Goal: Check status: Check status

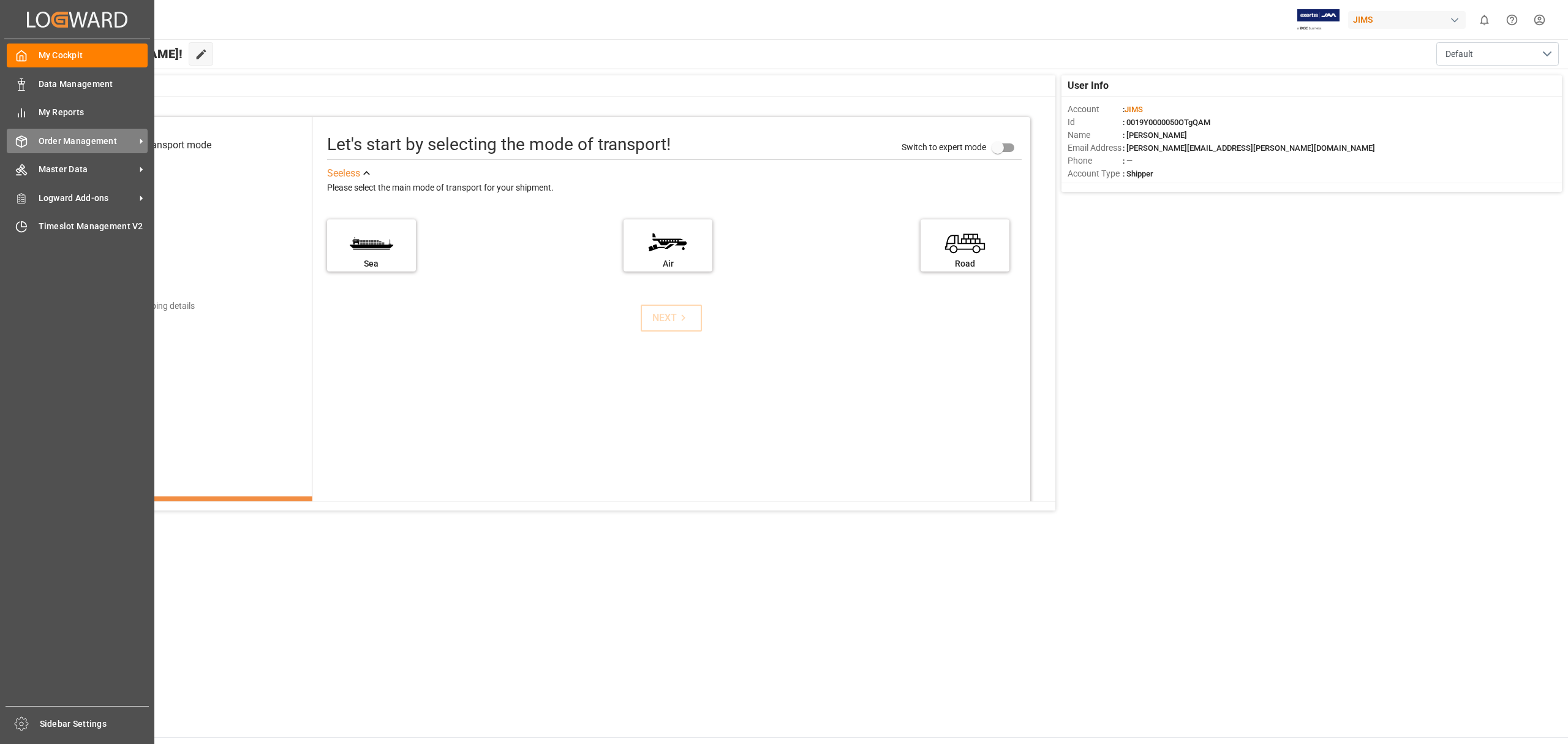
click at [84, 140] on span "Order Management" at bounding box center [86, 141] width 97 height 13
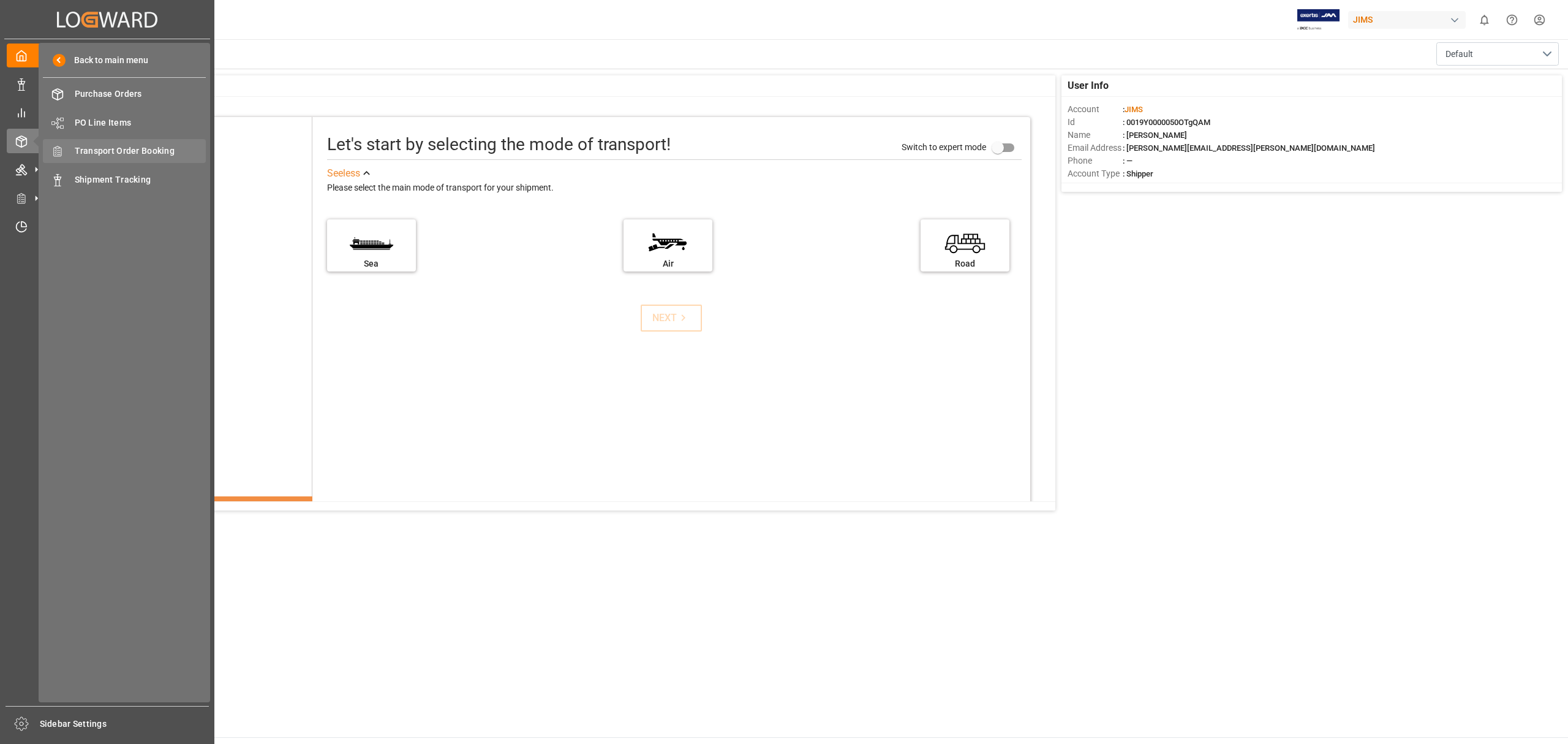
click at [111, 144] on span "Transport Order Booking" at bounding box center [140, 151] width 131 height 13
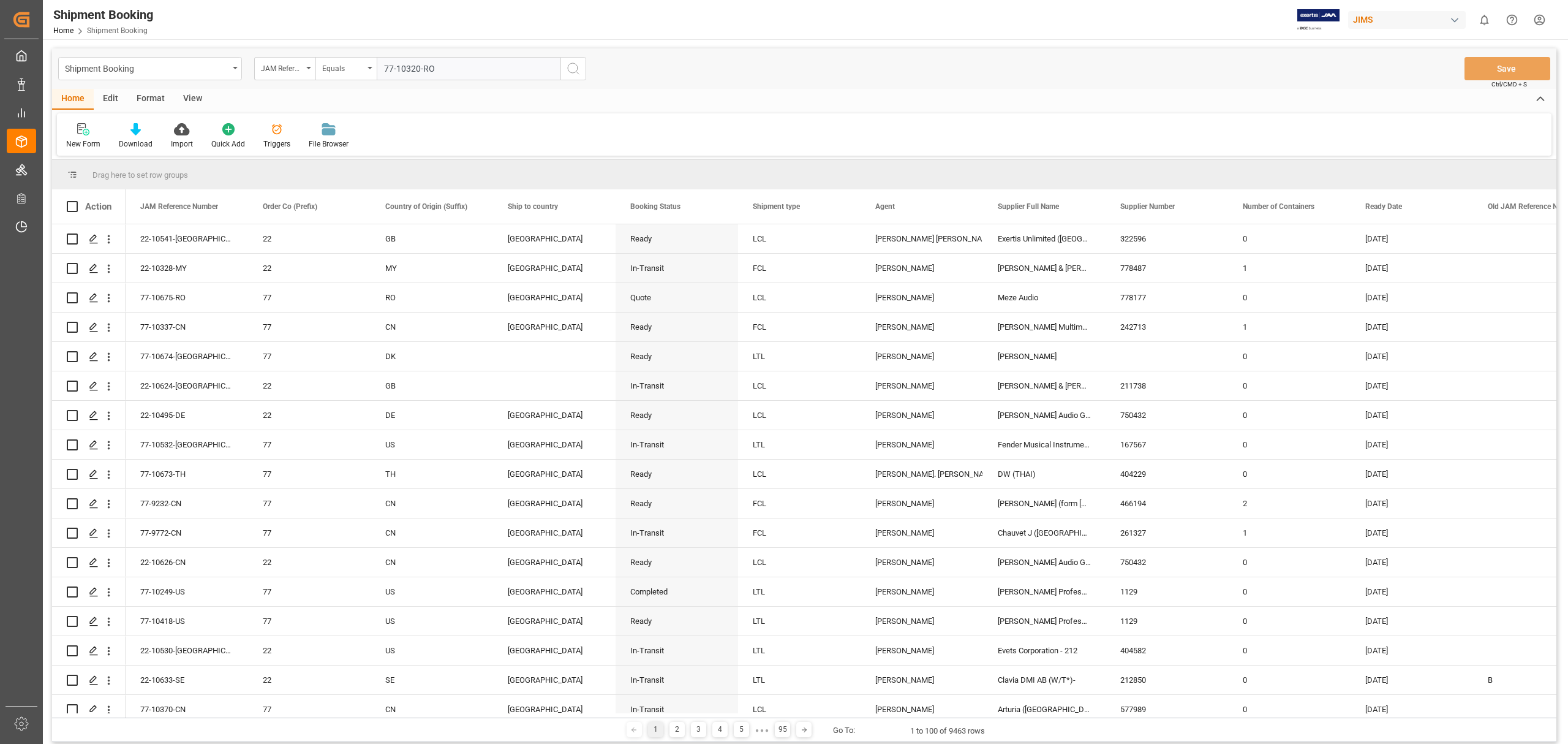
type input "77-10320-RO"
click at [580, 70] on icon "search button" at bounding box center [573, 68] width 15 height 15
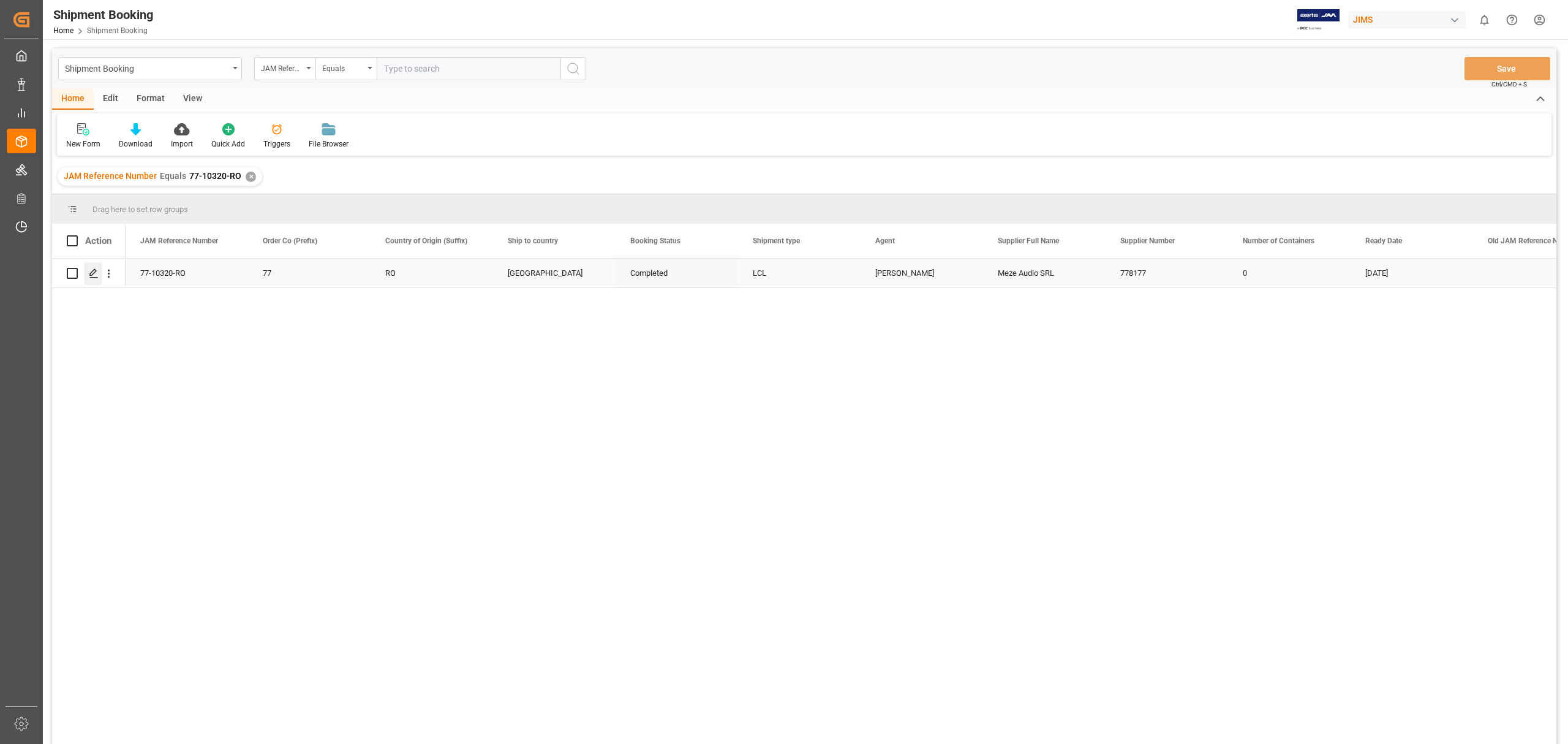
click at [96, 272] on polygon "Press SPACE to select this row." at bounding box center [92, 272] width 6 height 6
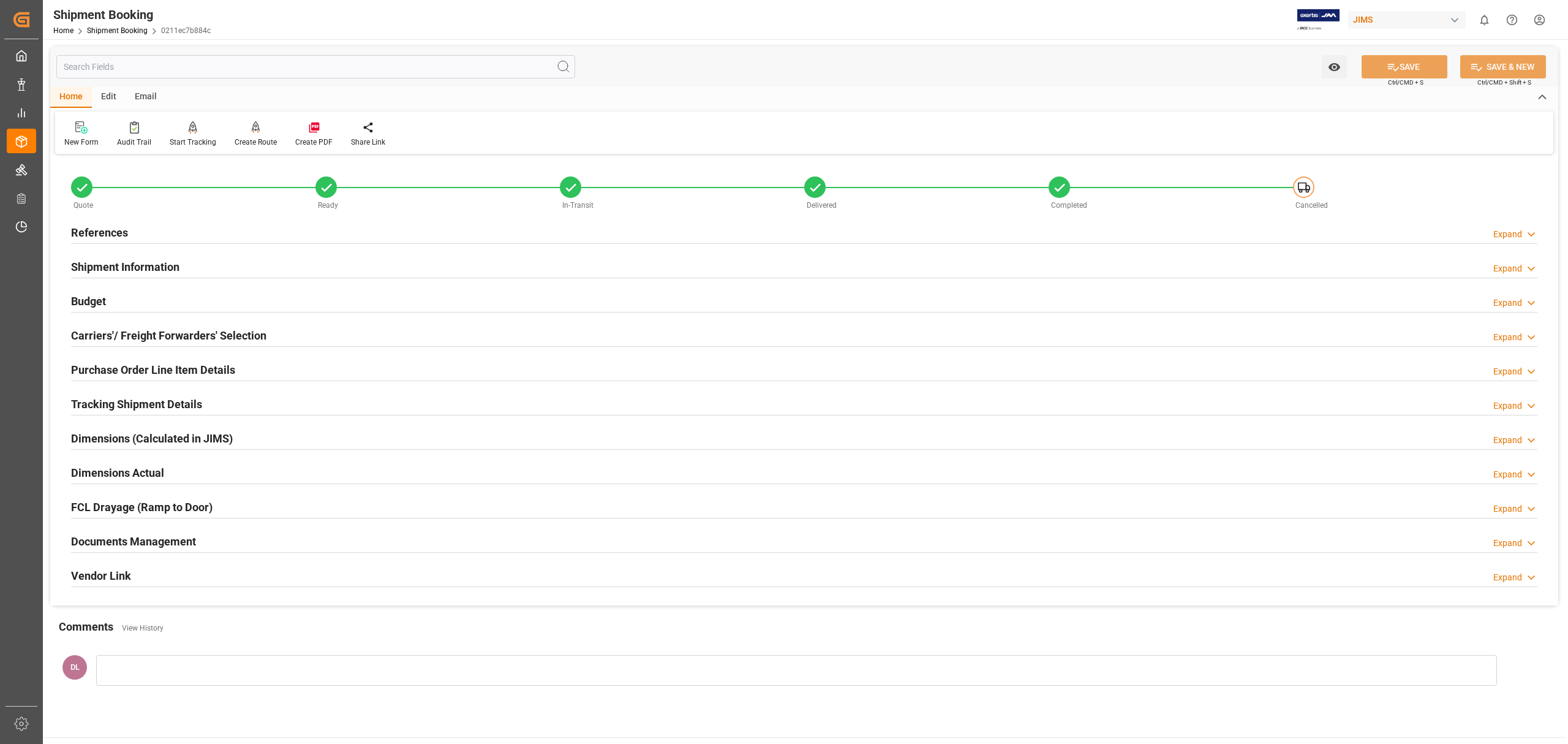
click at [178, 537] on h2 "Documents Management" at bounding box center [134, 541] width 125 height 17
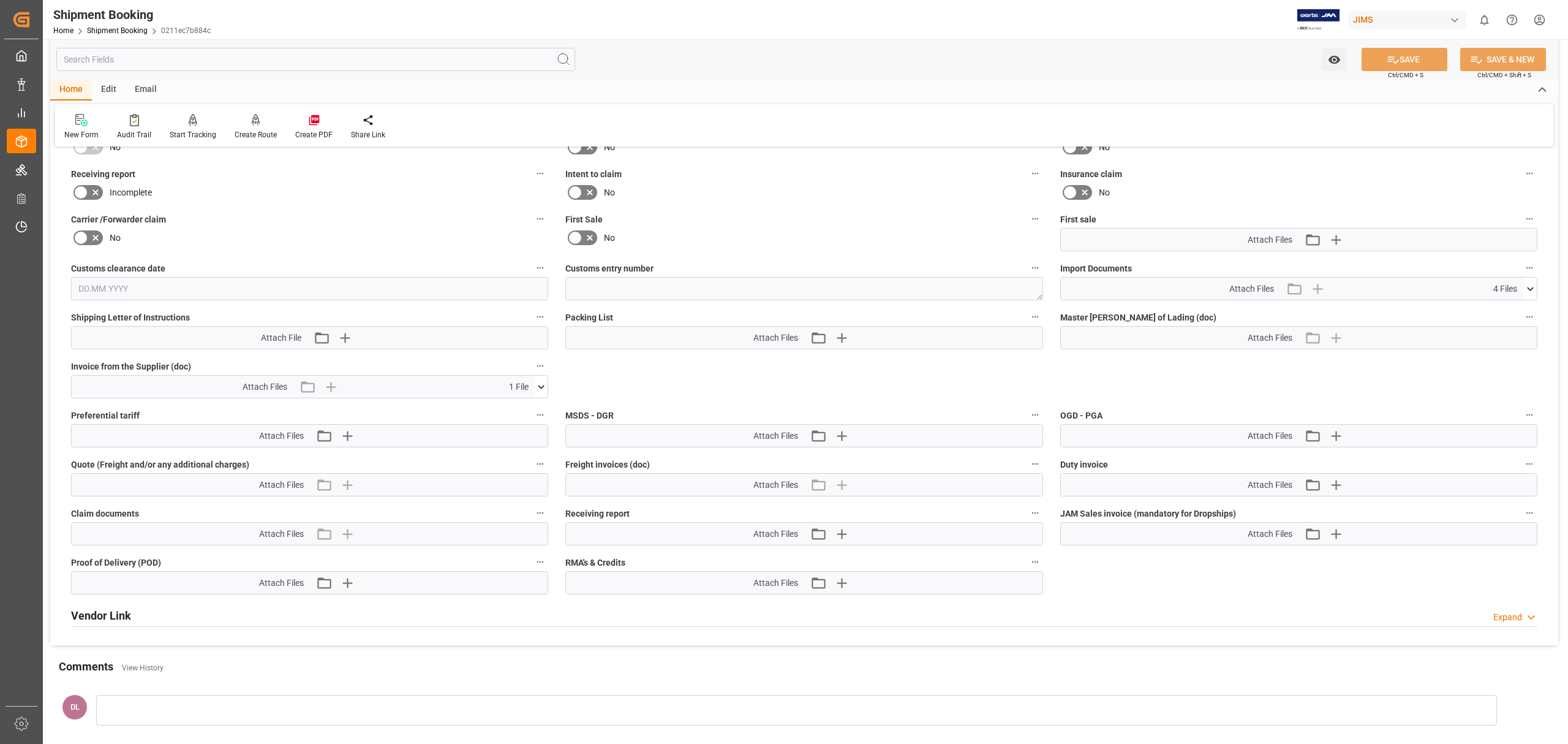
scroll to position [490, 0]
click at [539, 380] on icon at bounding box center [541, 385] width 13 height 13
click at [508, 408] on icon at bounding box center [508, 407] width 10 height 10
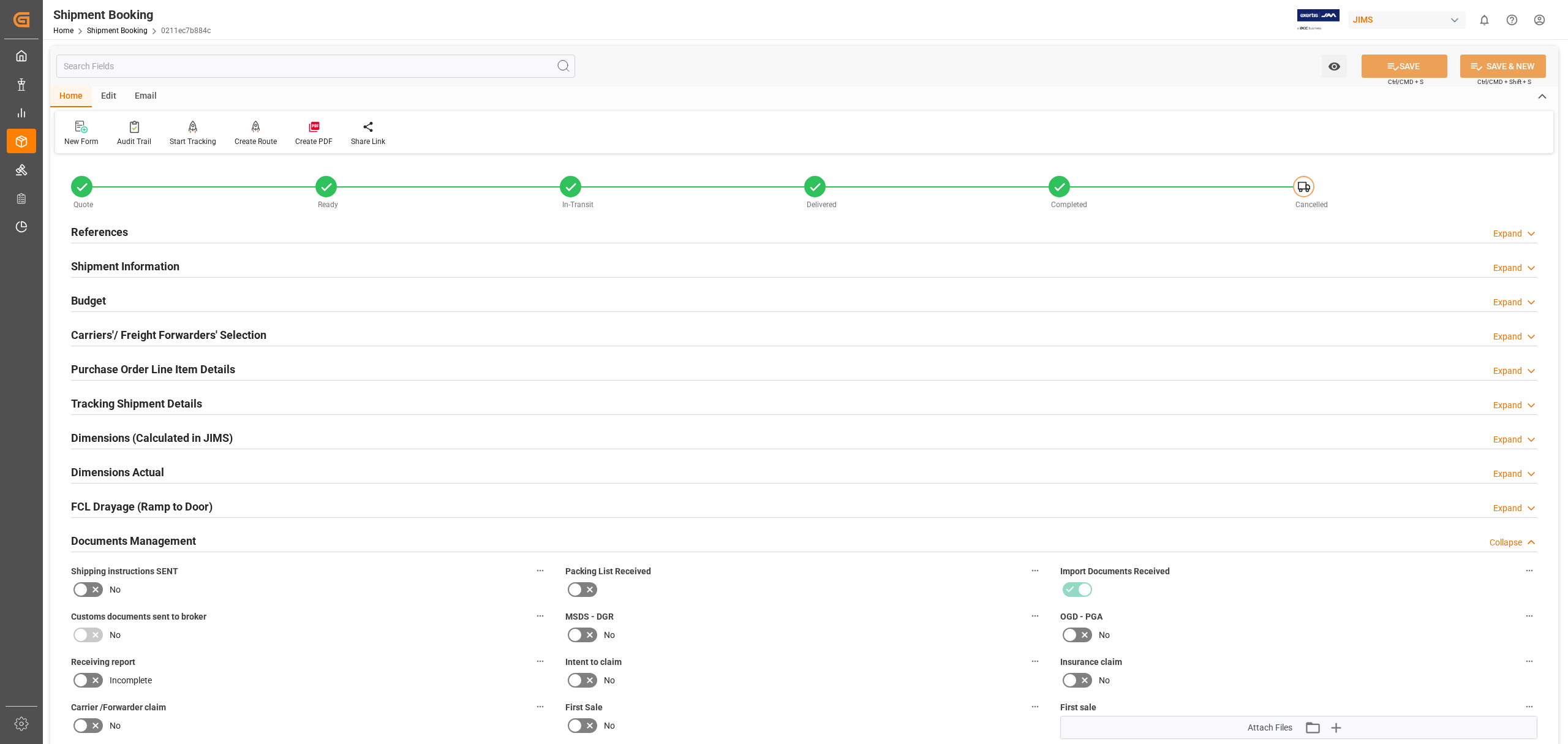
scroll to position [0, 0]
click at [129, 32] on link "Shipment Booking" at bounding box center [117, 30] width 61 height 9
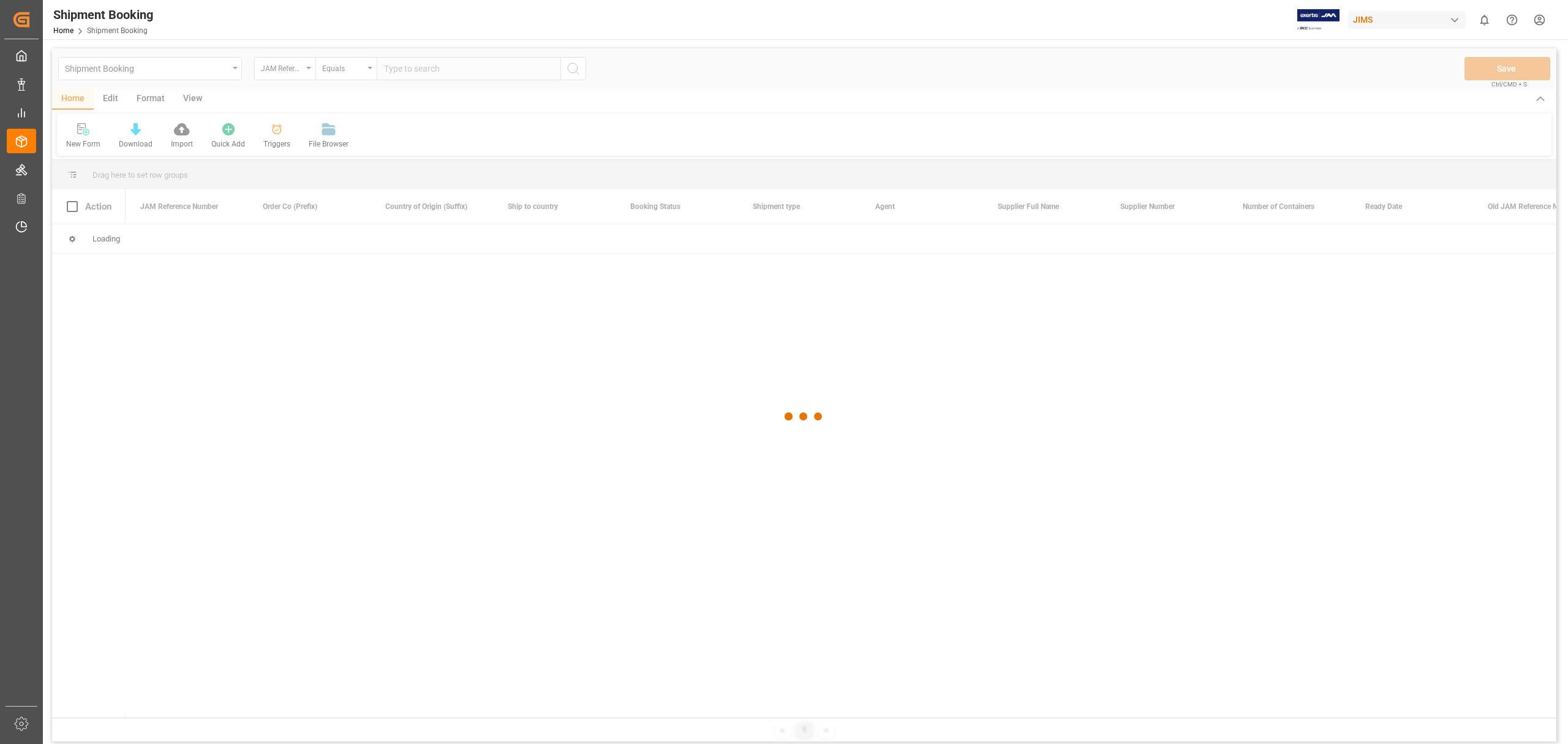
type input "77-9630-RO"
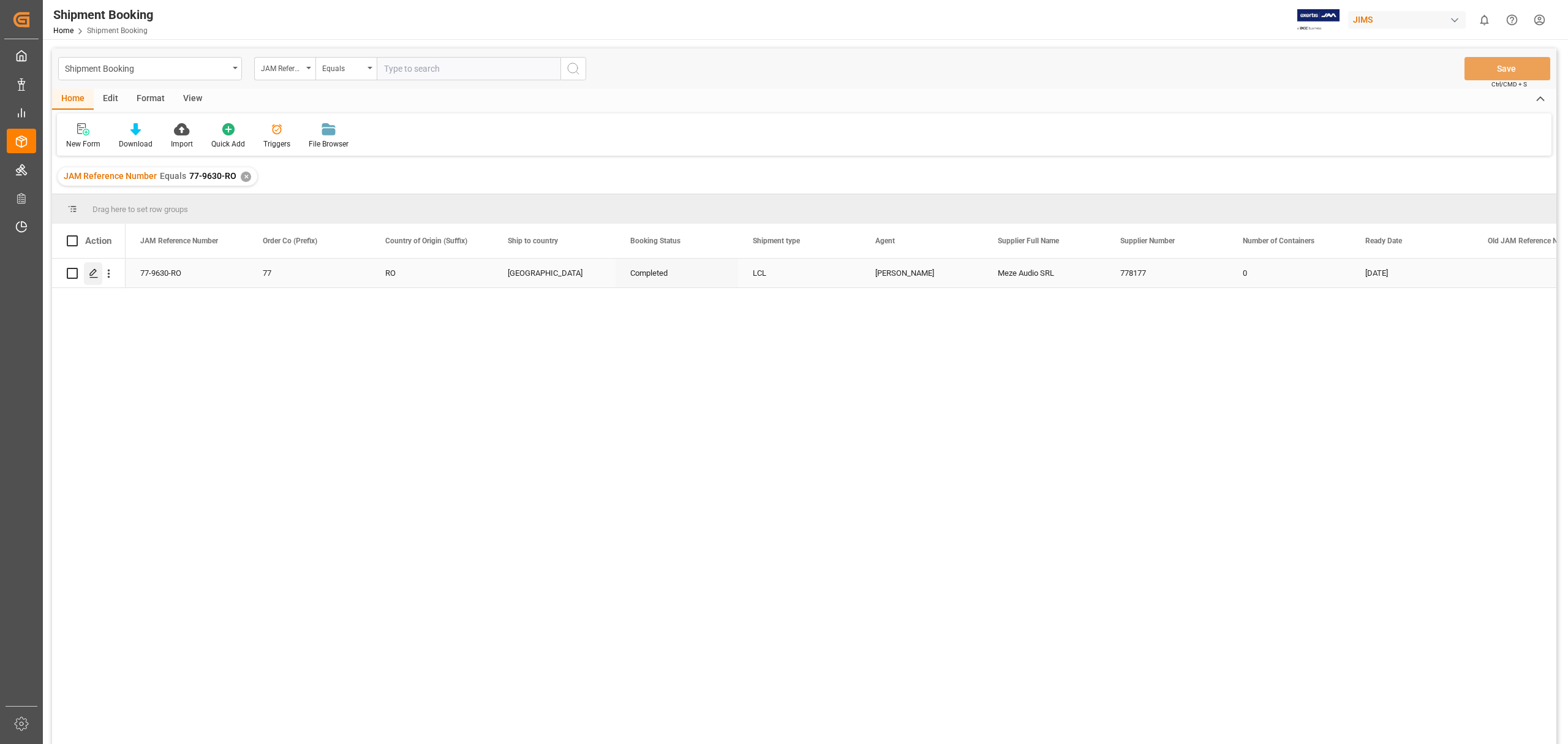
click at [88, 274] on div "Press SPACE to select this row." at bounding box center [92, 273] width 18 height 23
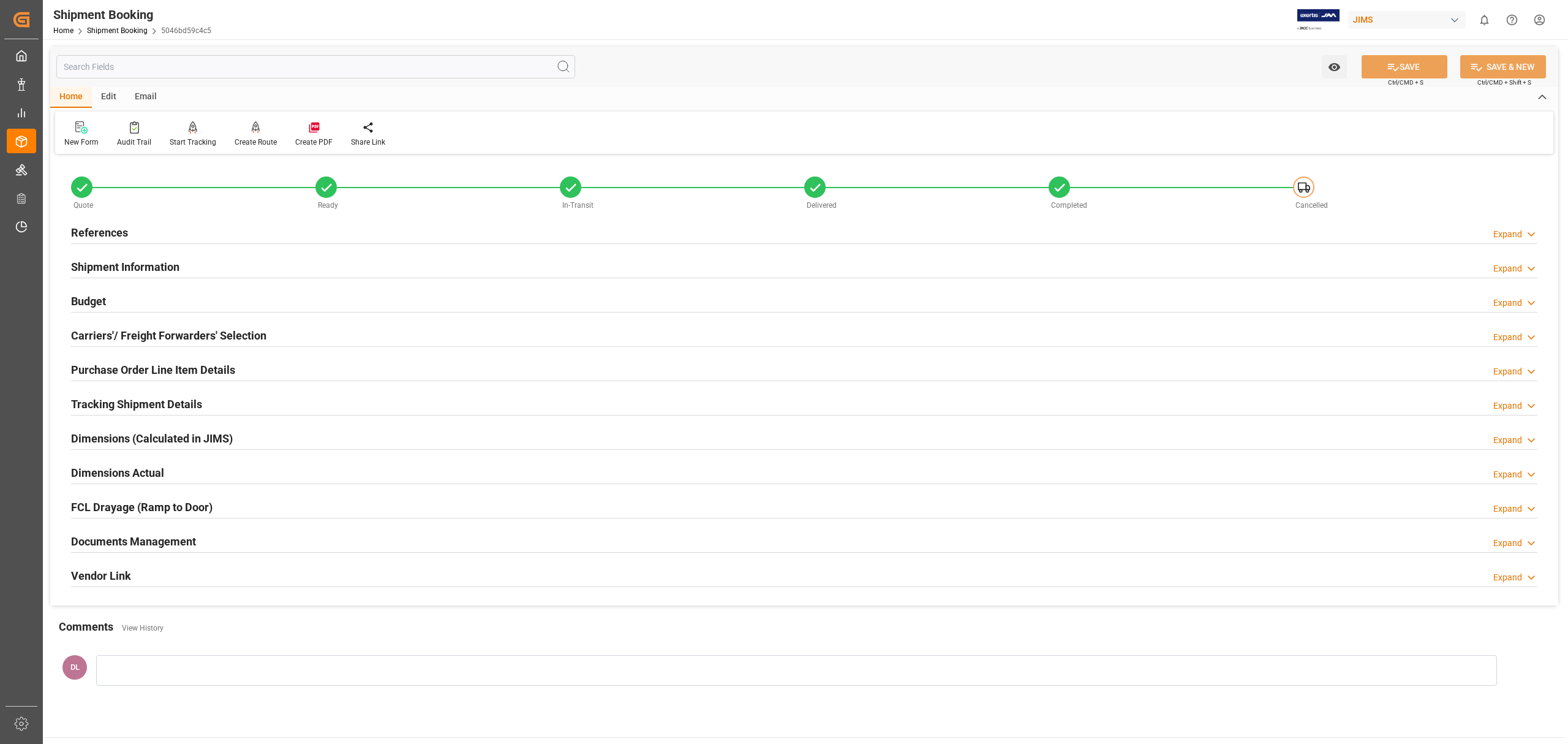
click at [165, 538] on h2 "Documents Management" at bounding box center [134, 541] width 125 height 17
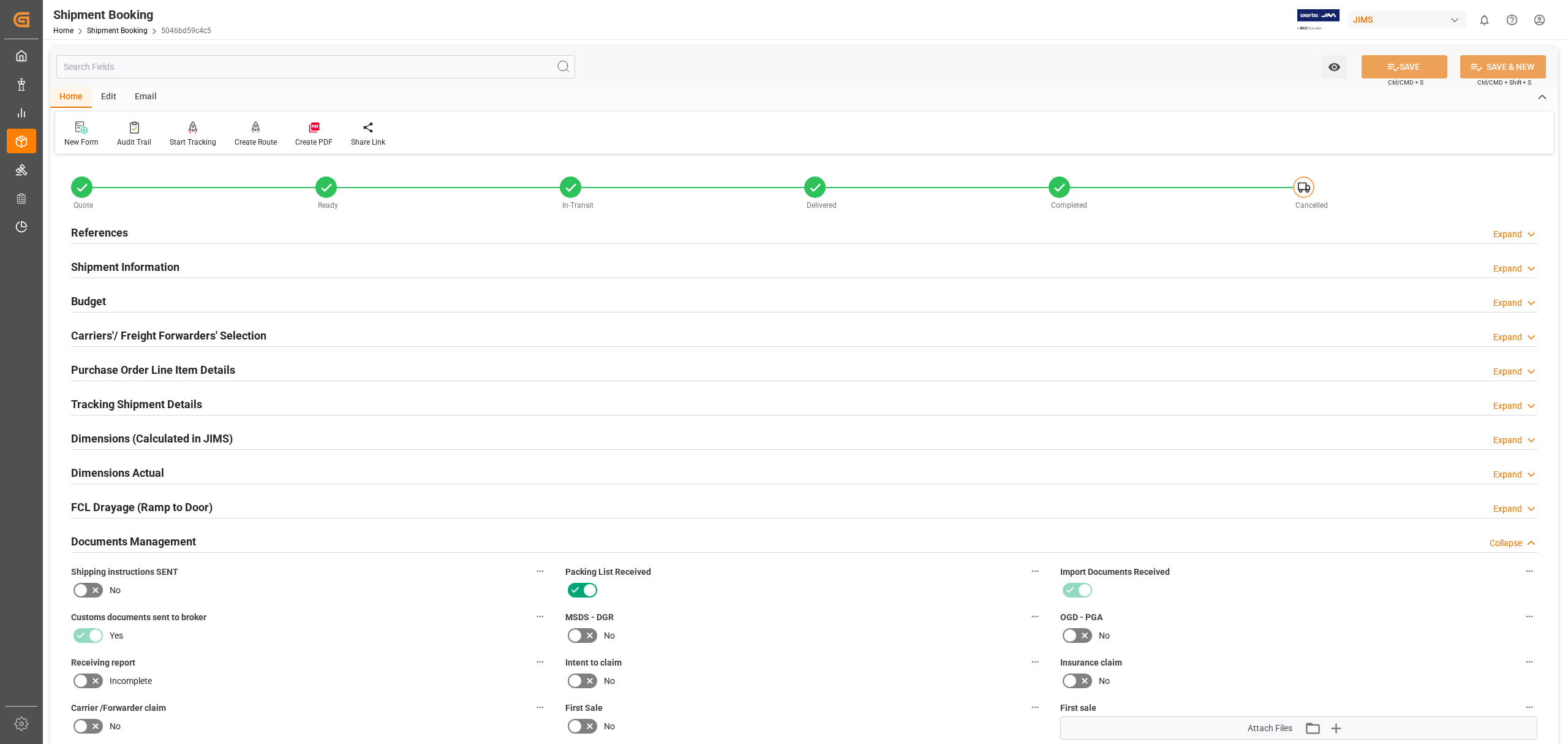
scroll to position [326, 0]
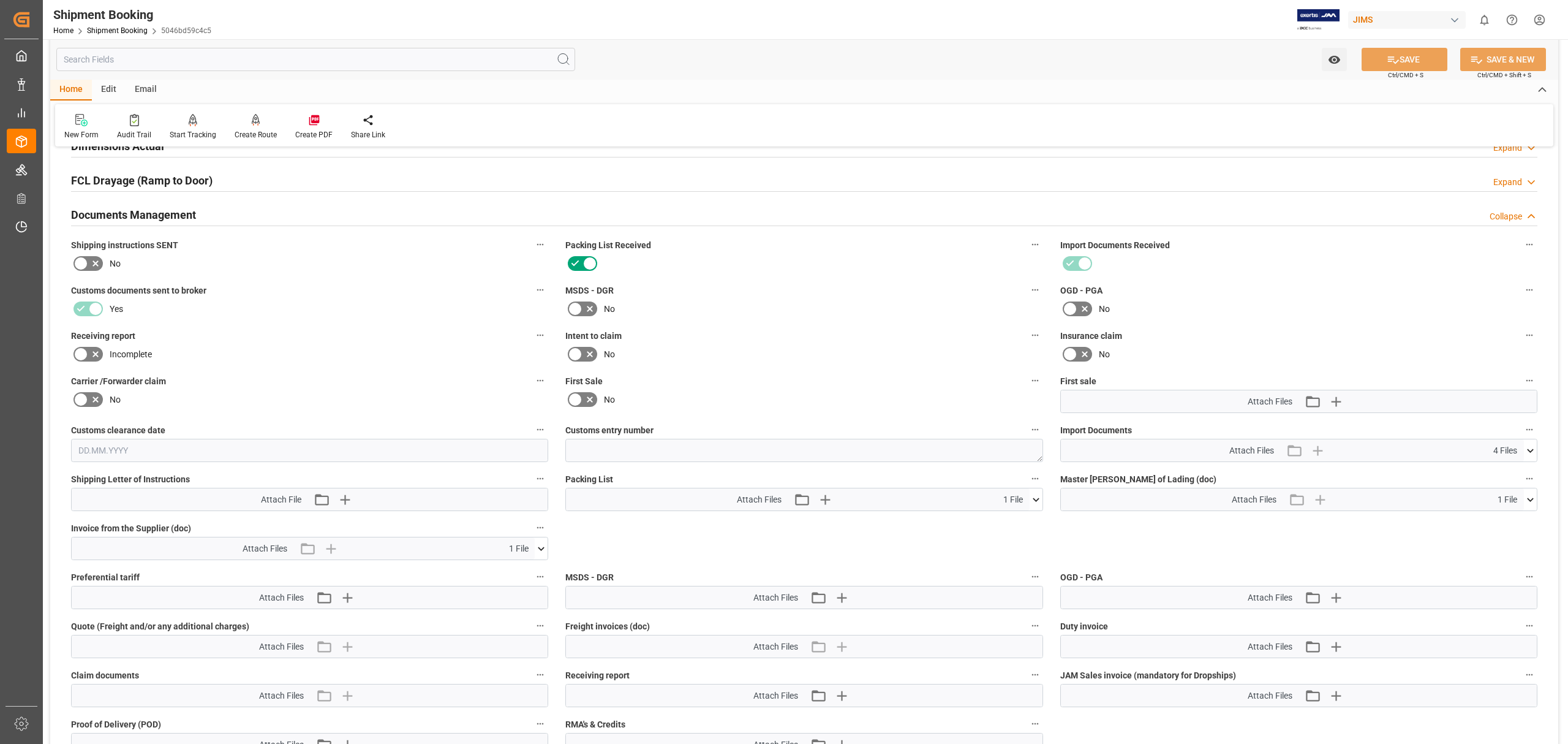
click at [541, 550] on icon at bounding box center [541, 548] width 13 height 13
click at [510, 568] on icon at bounding box center [508, 571] width 13 height 13
click at [1532, 448] on icon at bounding box center [1531, 450] width 7 height 3
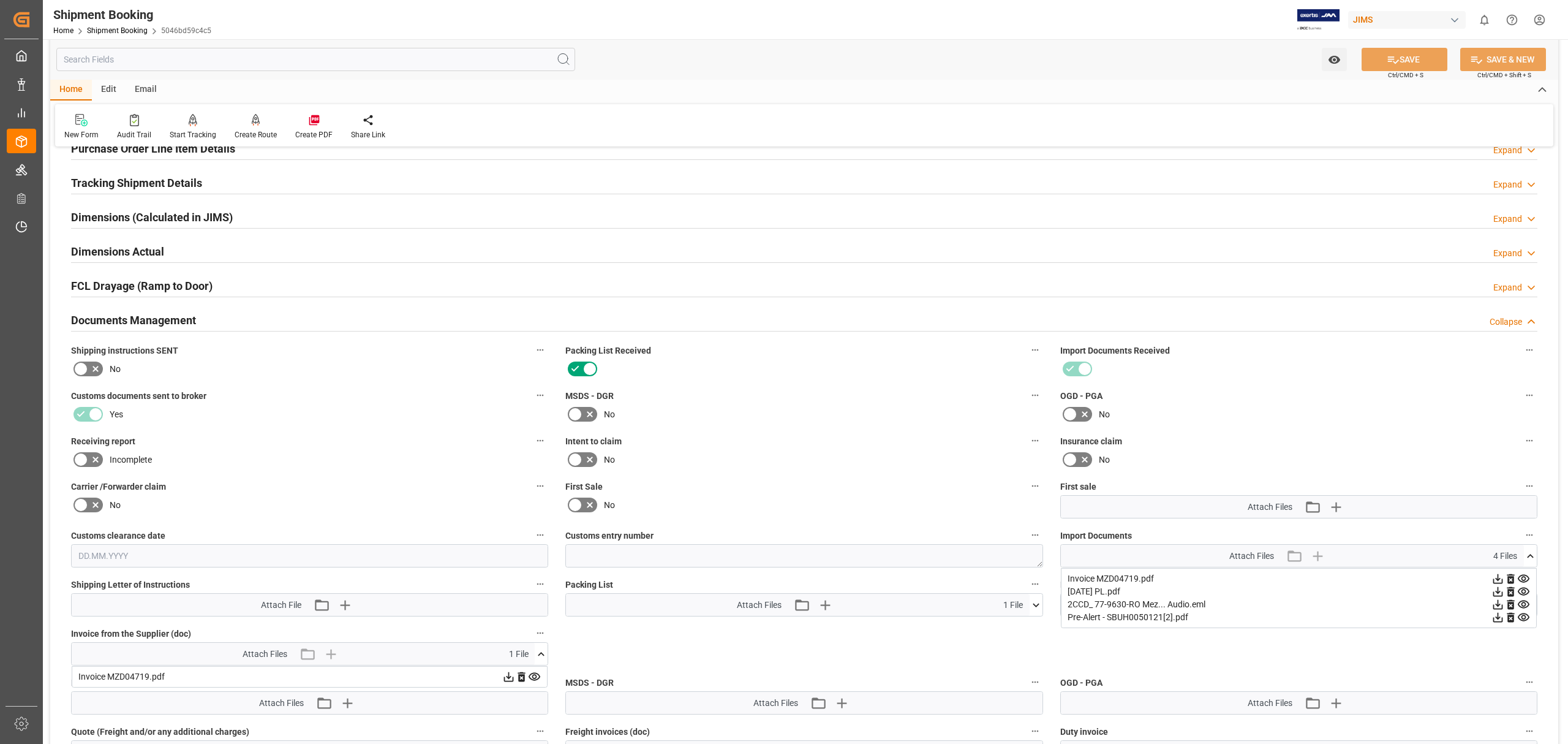
scroll to position [0, 0]
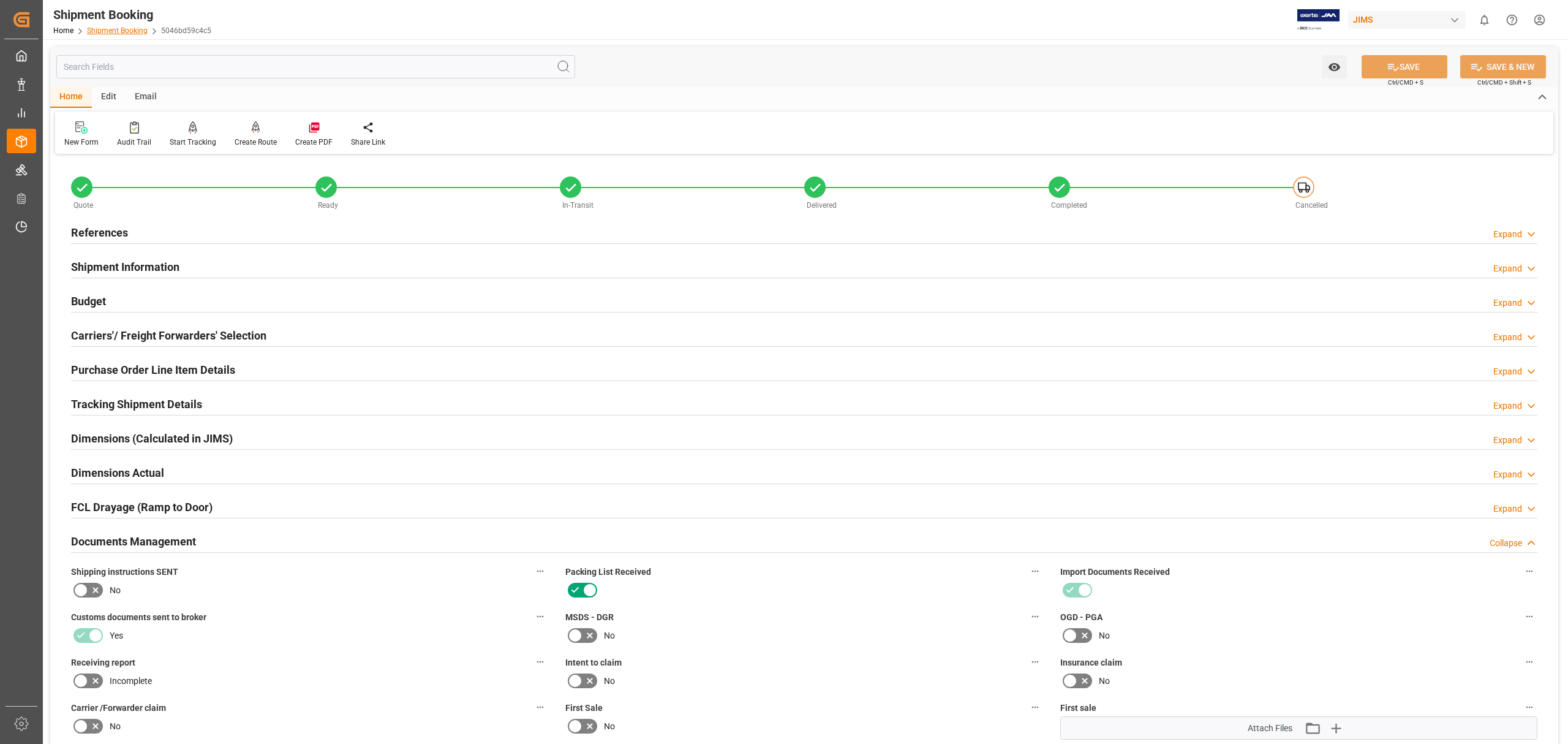
click at [111, 27] on link "Shipment Booking" at bounding box center [117, 30] width 61 height 9
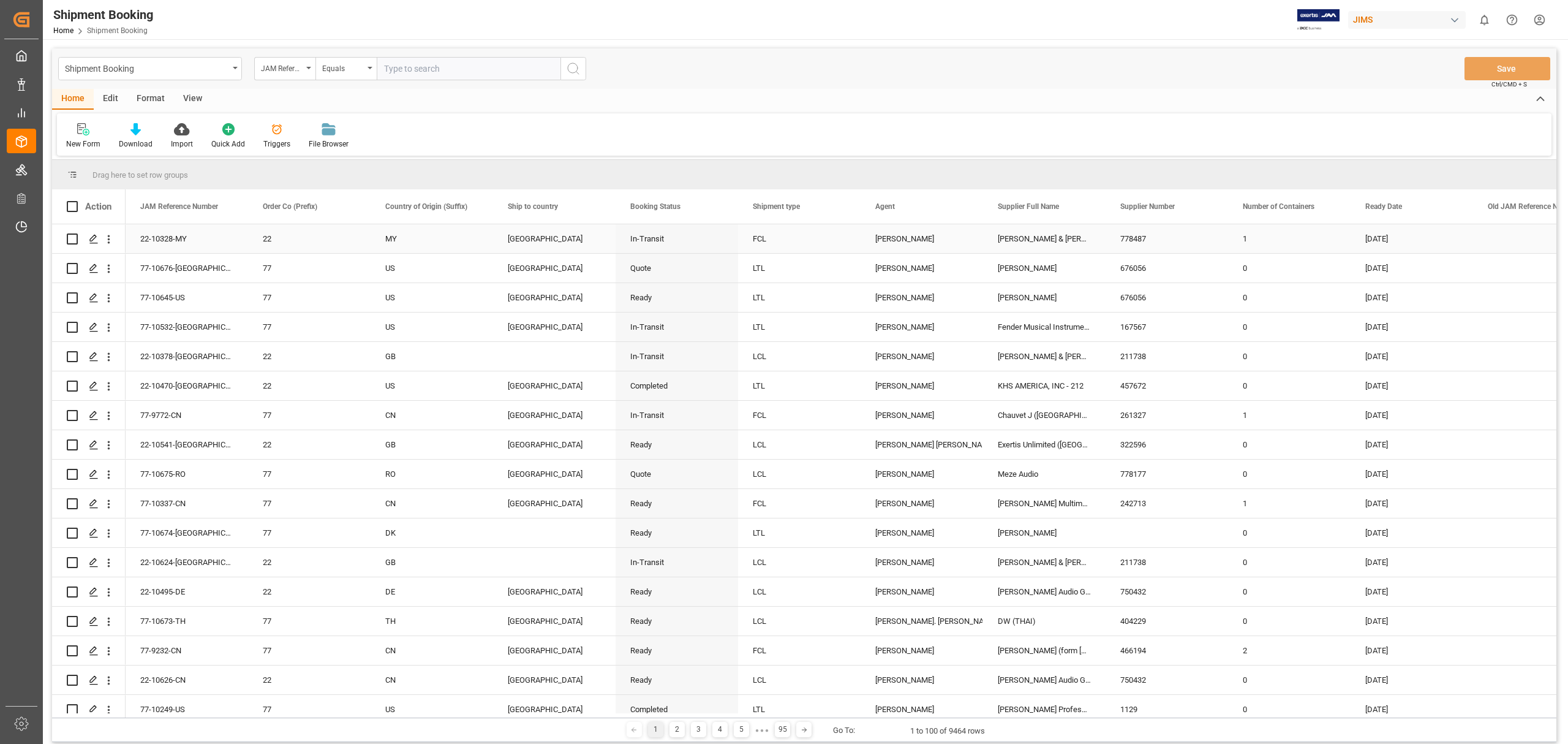
paste input "77-10320-RO"
type input "77-10320-RO"
click at [572, 70] on icon "search button" at bounding box center [573, 68] width 15 height 15
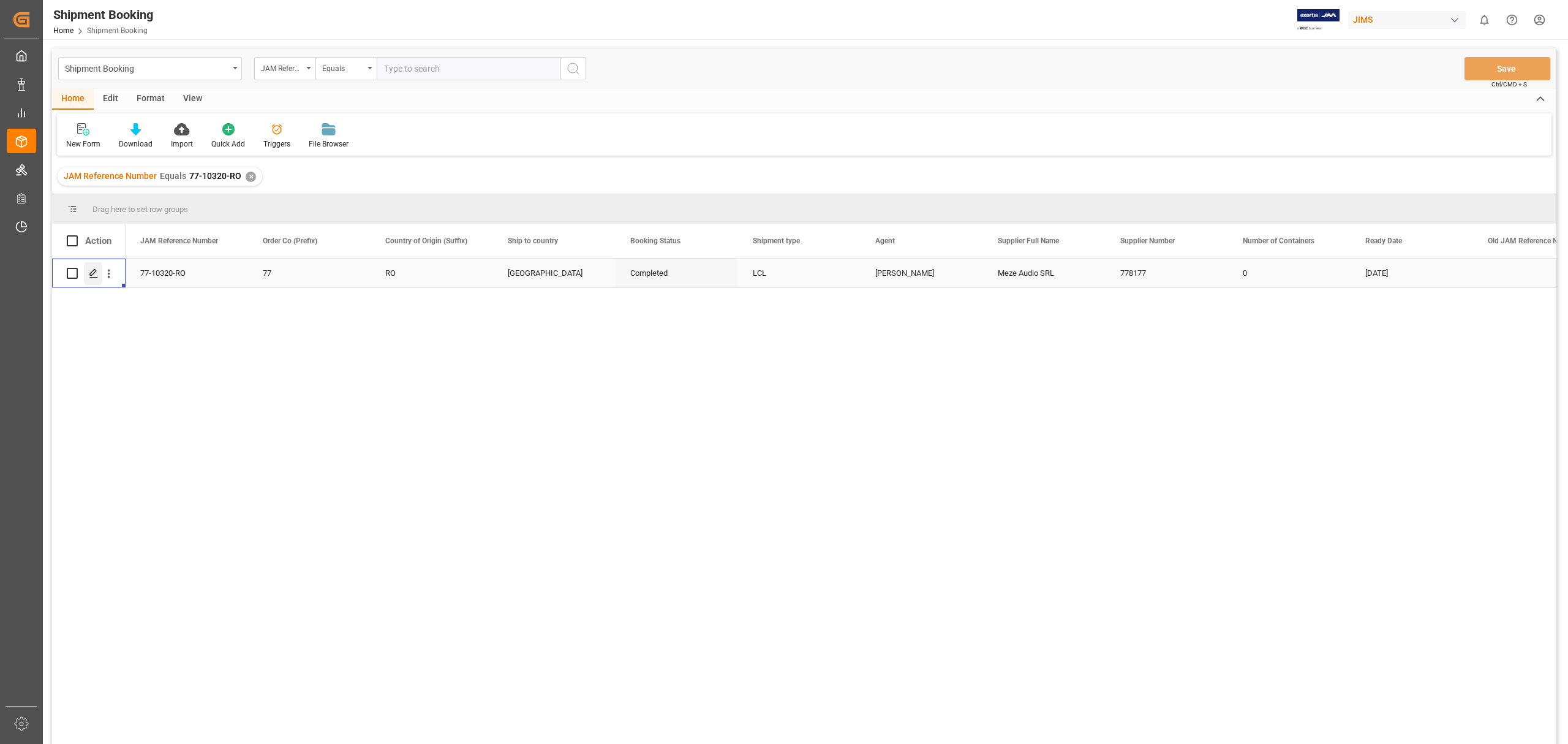
click at [91, 274] on icon "Press SPACE to select this row." at bounding box center [93, 272] width 10 height 10
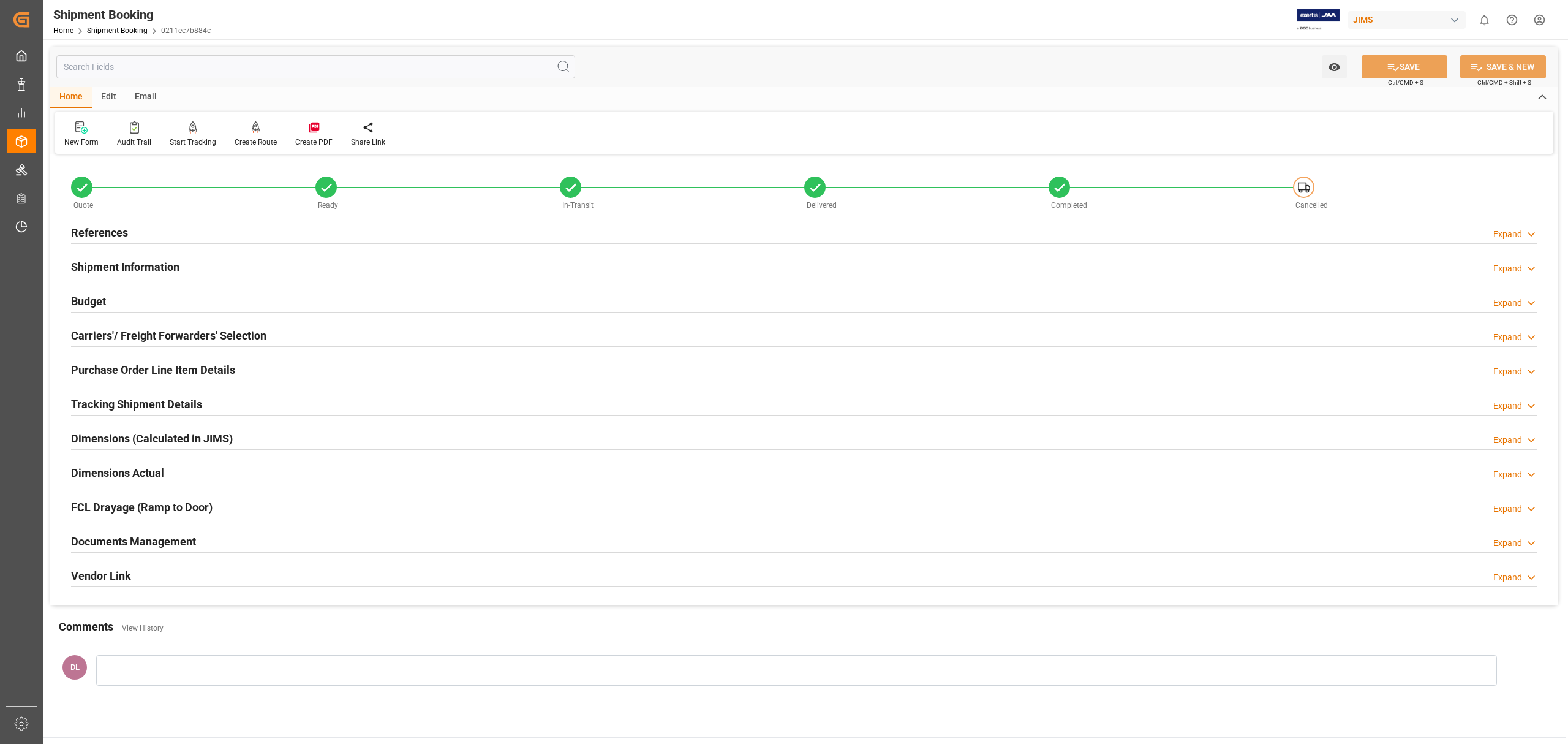
click at [246, 265] on div "Shipment Information Expand" at bounding box center [804, 265] width 1466 height 23
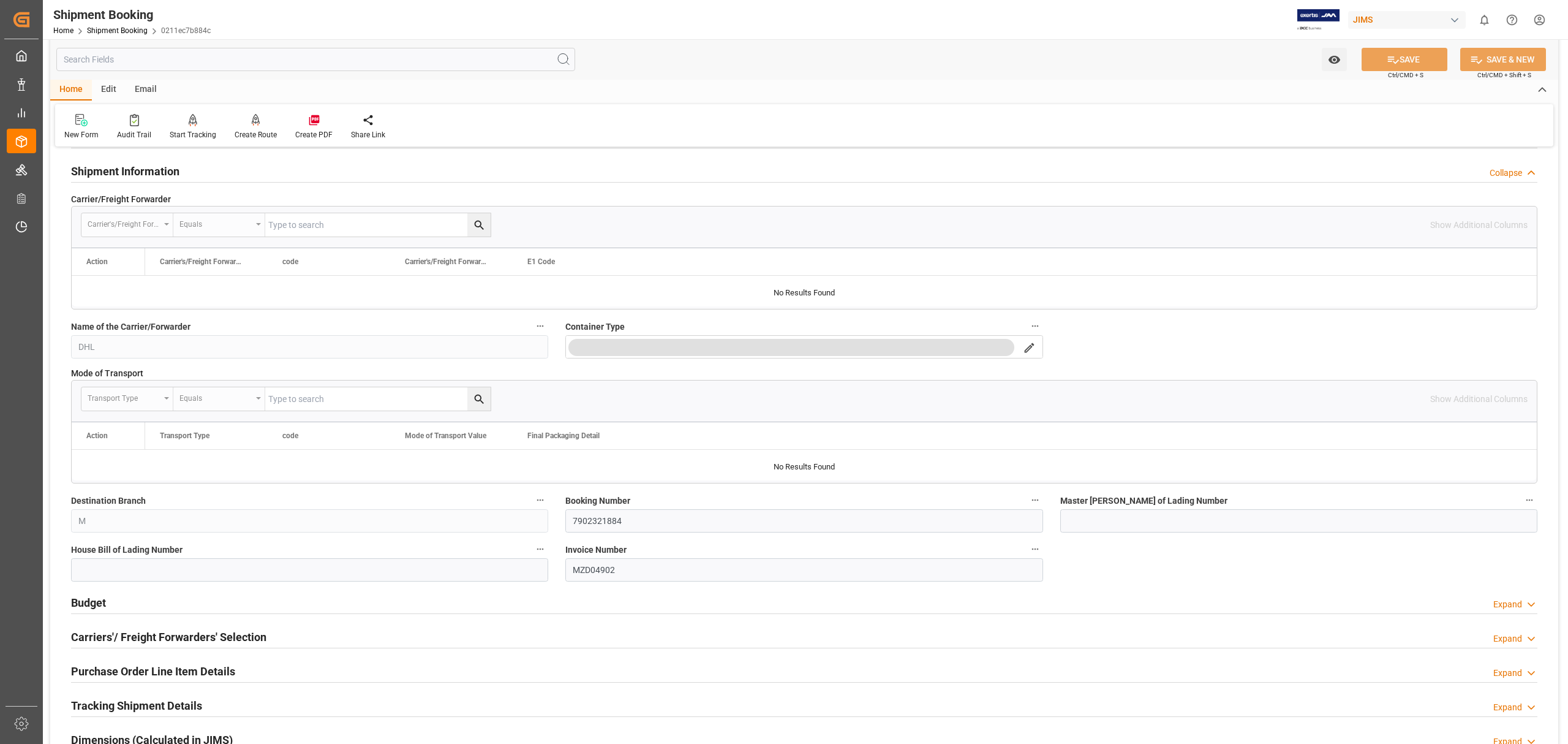
scroll to position [82, 0]
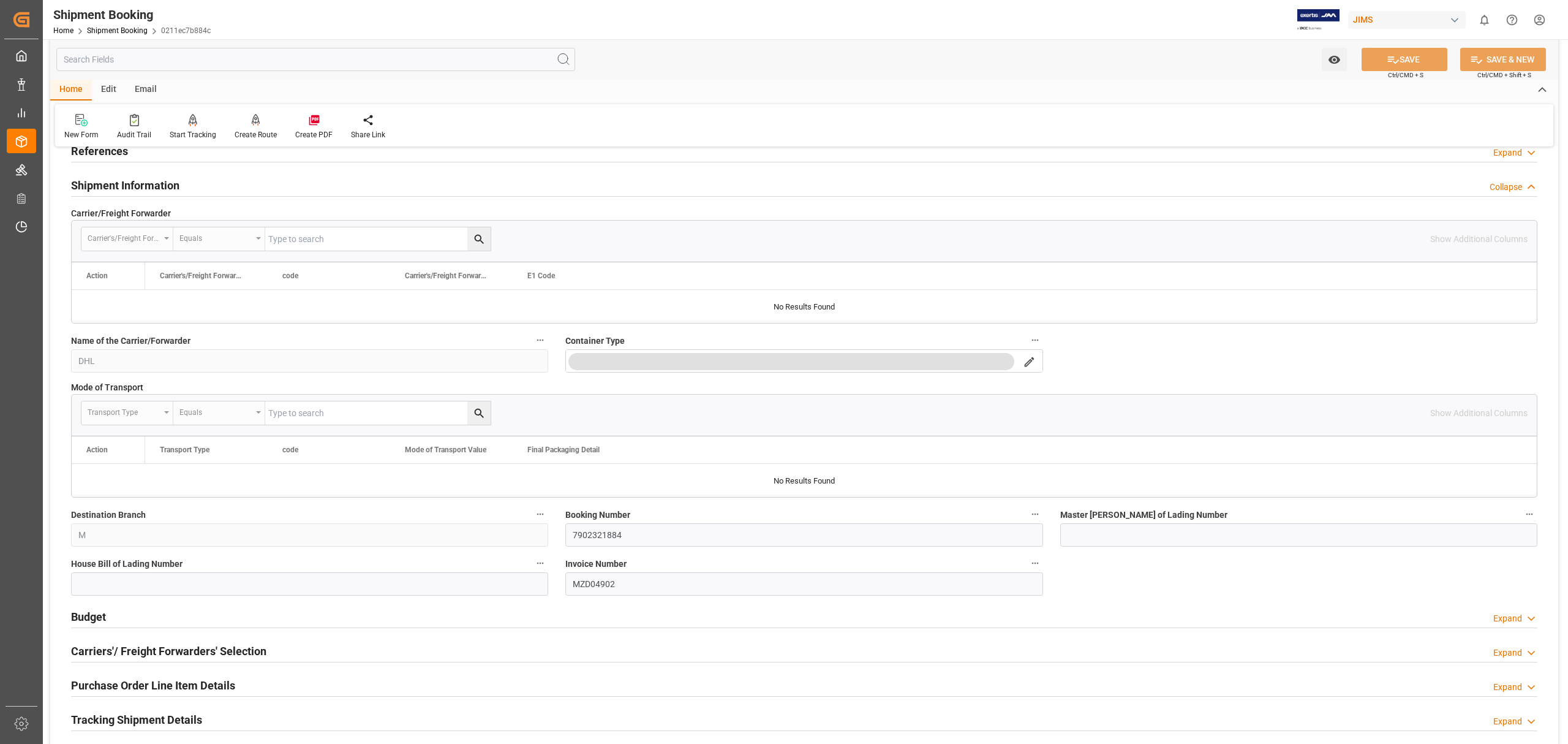
drag, startPoint x: 349, startPoint y: 616, endPoint x: 705, endPoint y: 610, distance: 356.1
click at [349, 615] on div "Budget Expand" at bounding box center [804, 615] width 1466 height 23
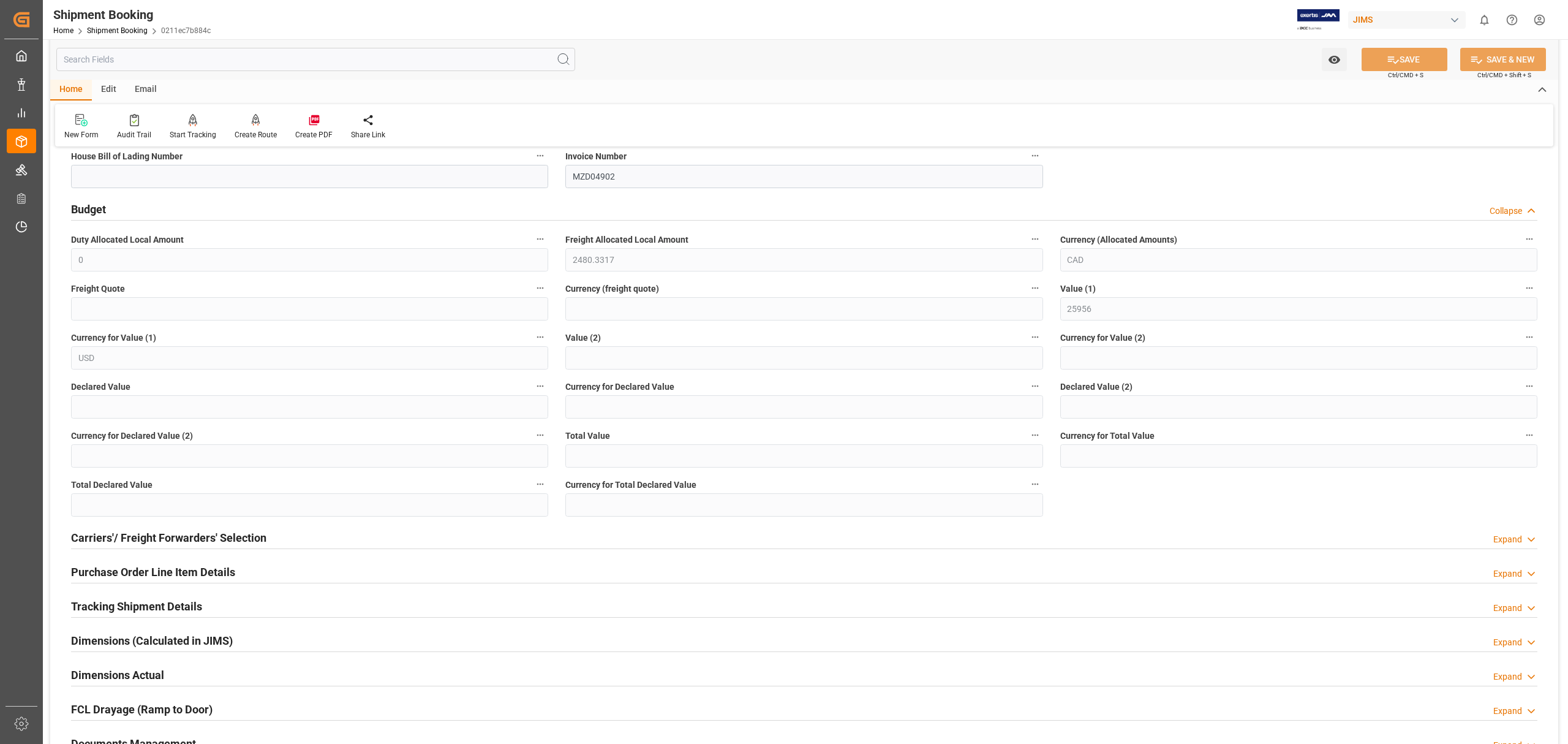
scroll to position [490, 0]
drag, startPoint x: 316, startPoint y: 538, endPoint x: 572, endPoint y: 550, distance: 256.3
click at [317, 538] on div "Carriers'/ Freight Forwarders' Selection Expand" at bounding box center [804, 535] width 1466 height 23
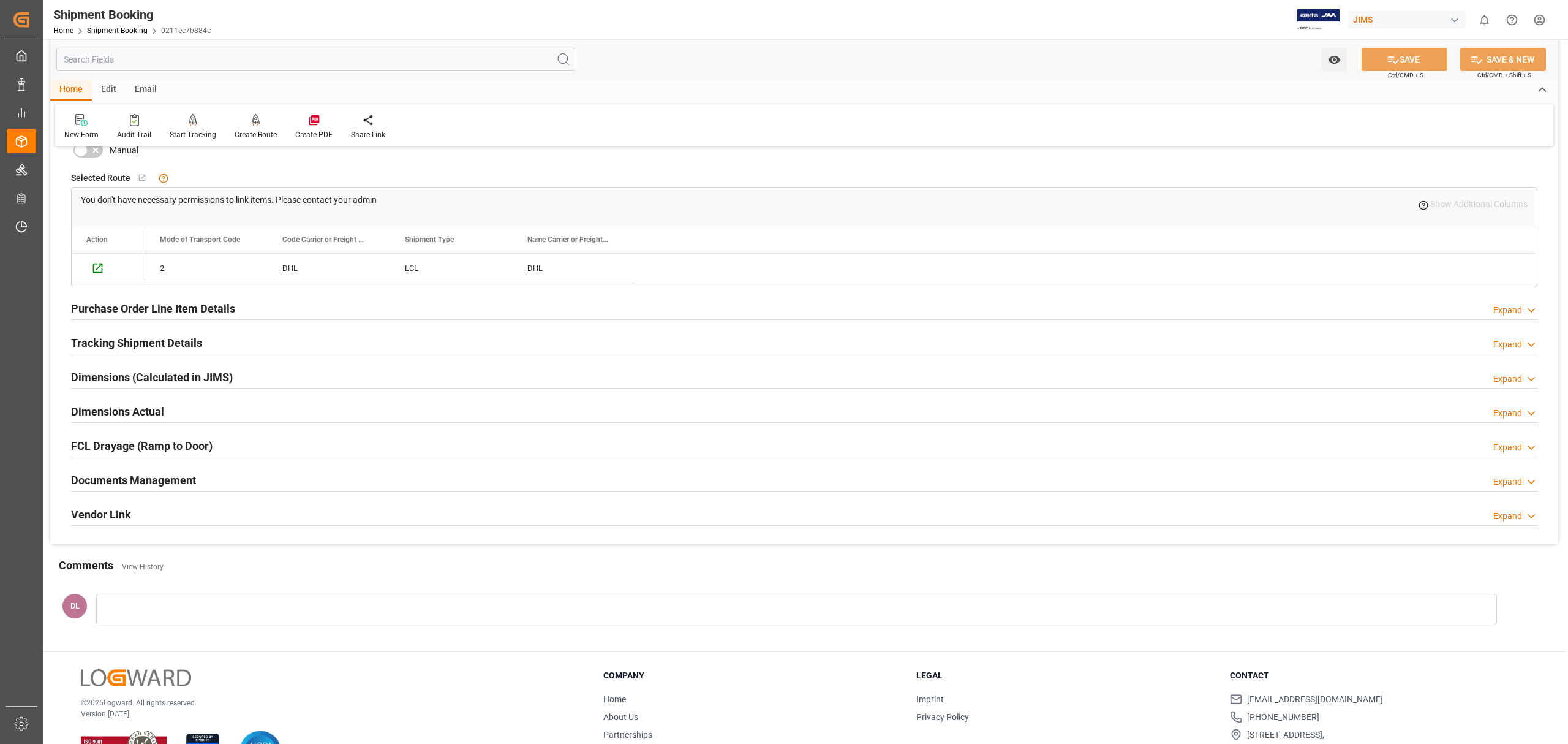
scroll to position [1062, 0]
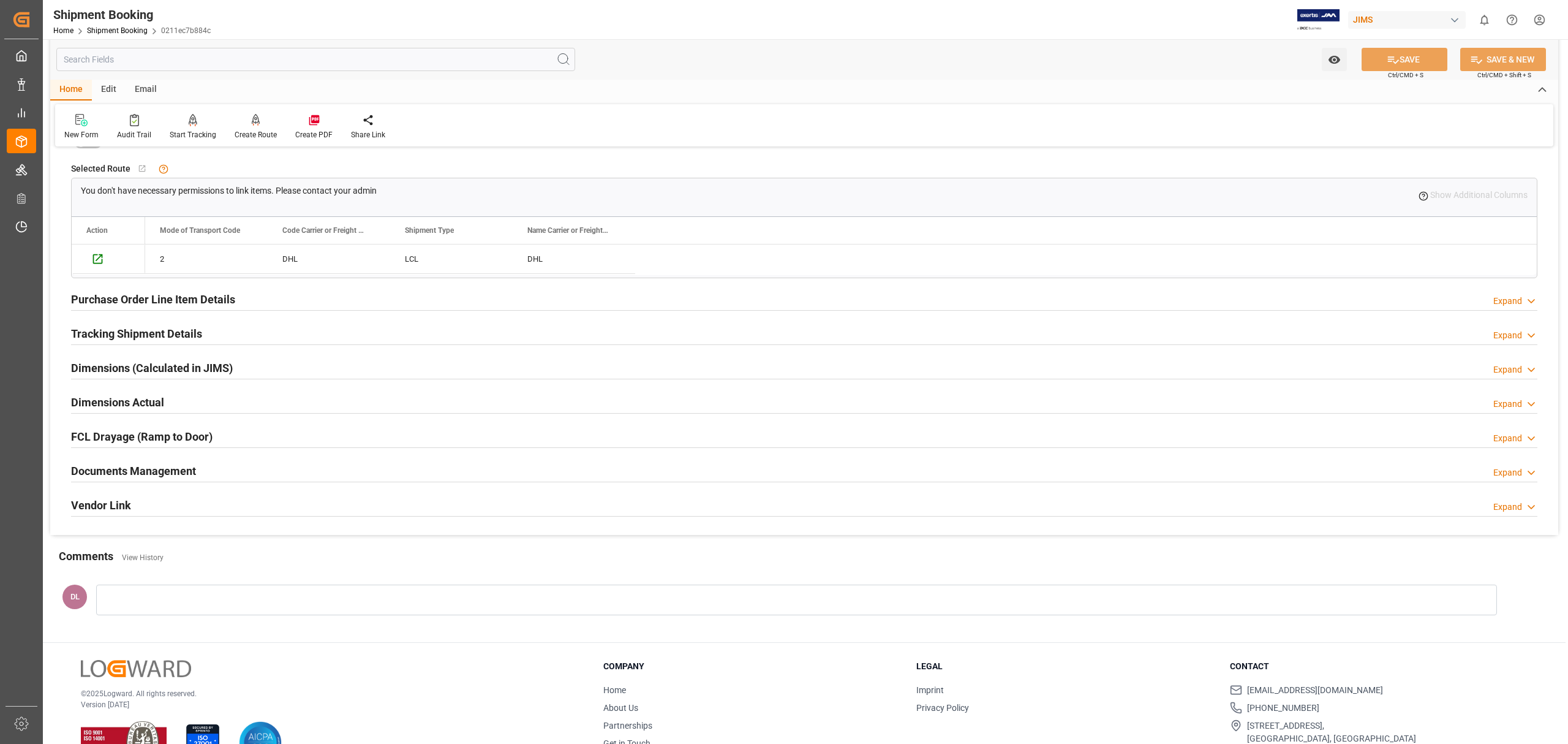
click at [283, 334] on div "Tracking Shipment Details Expand" at bounding box center [804, 332] width 1466 height 23
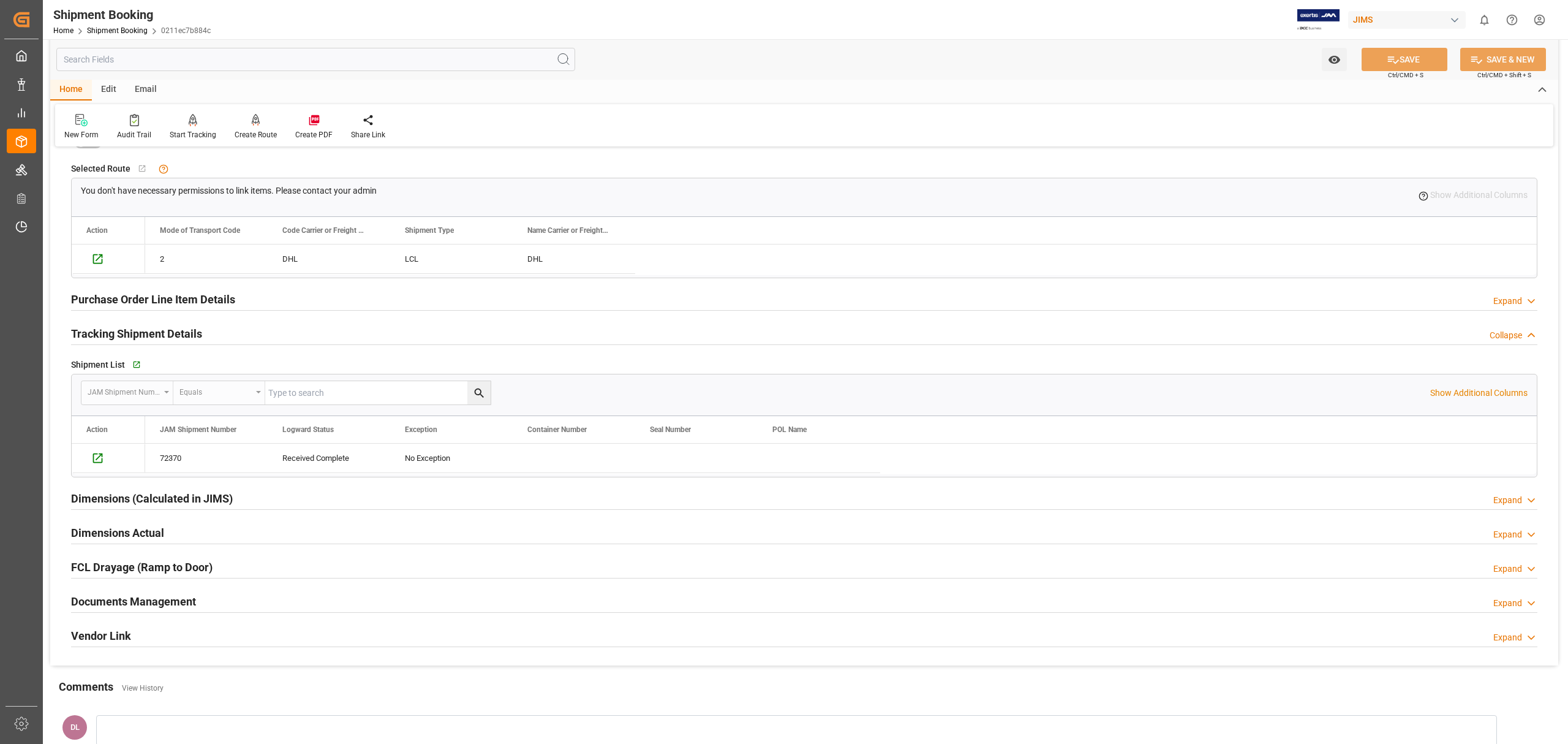
click at [339, 496] on div "Dimensions (Calculated in JIMS) Expand" at bounding box center [804, 497] width 1466 height 23
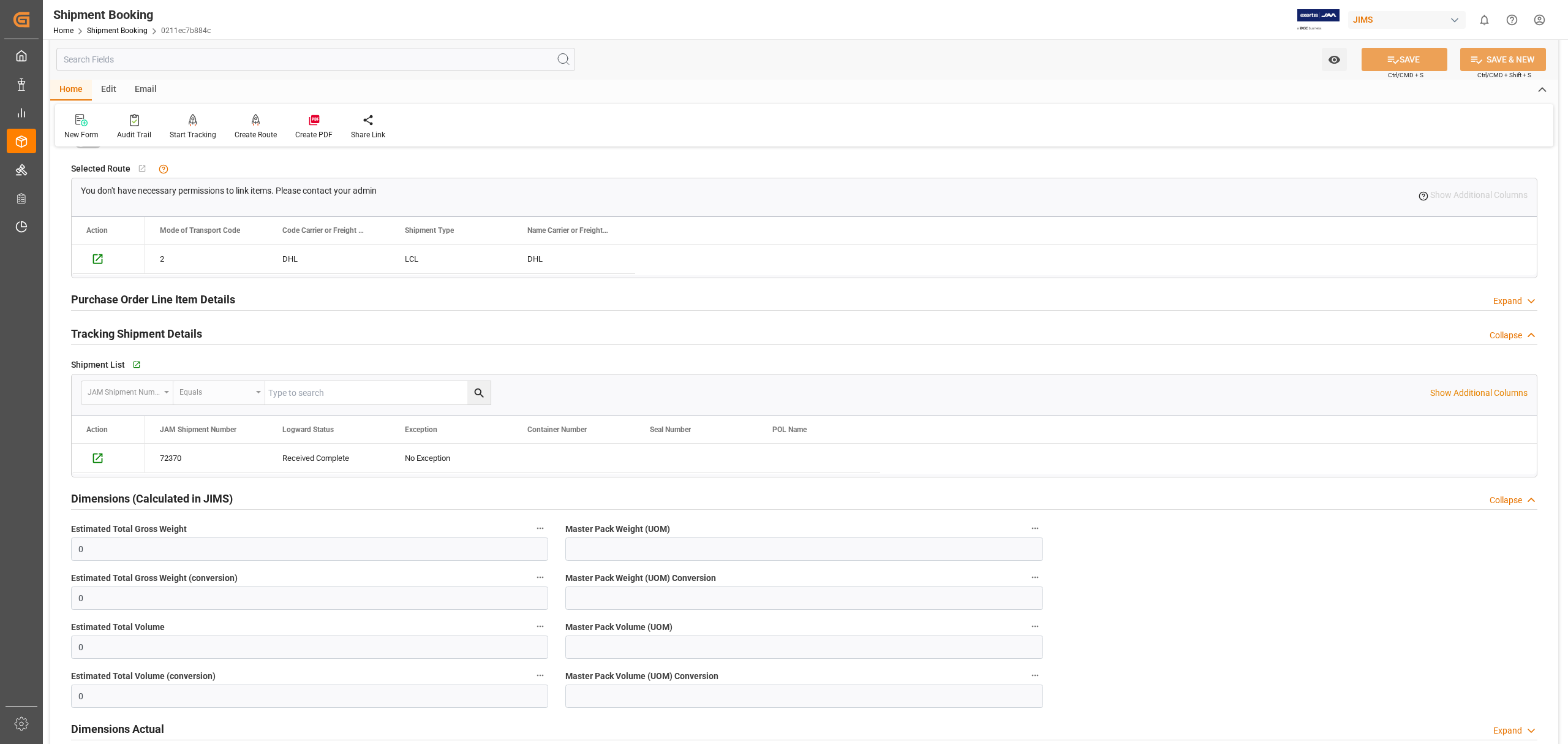
scroll to position [1307, 0]
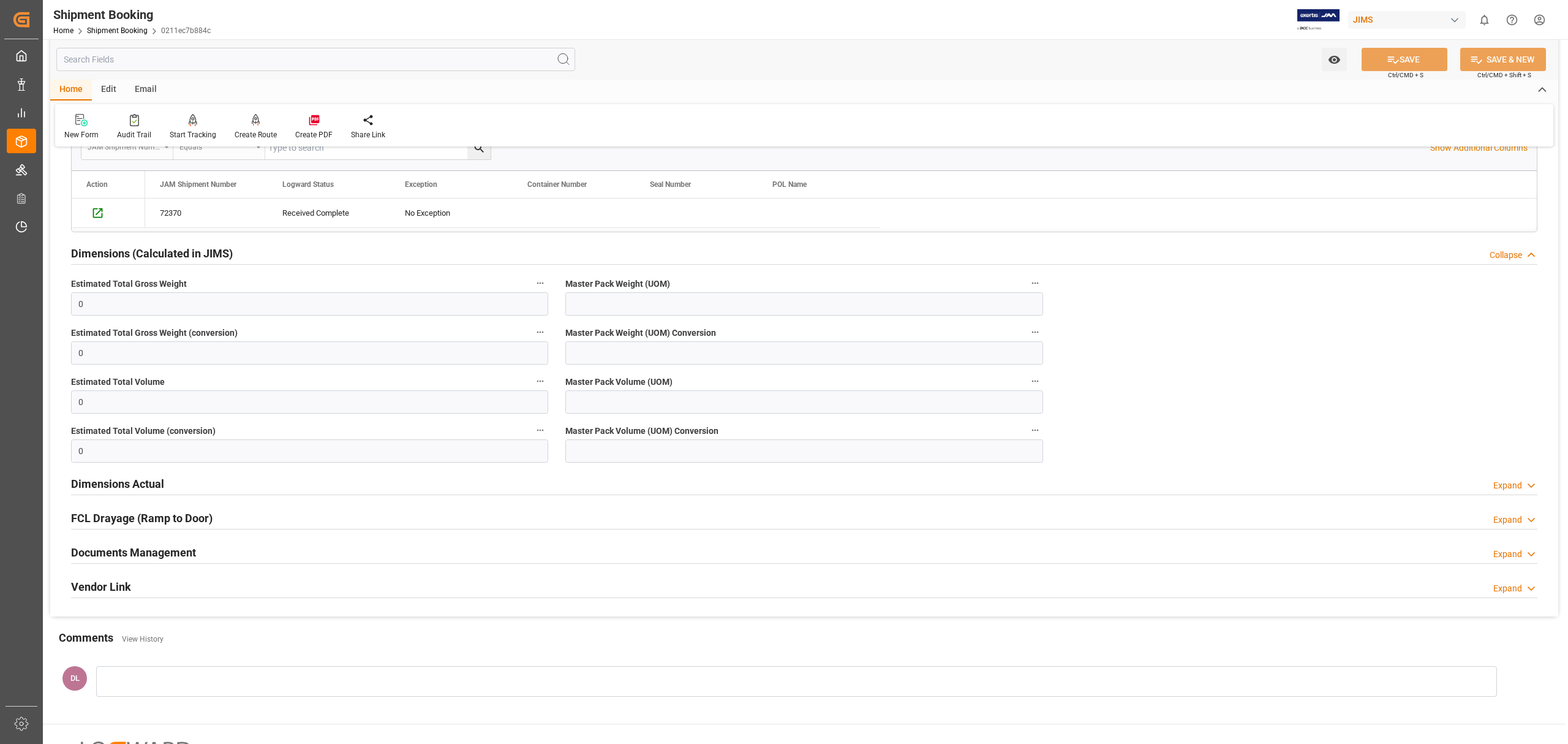
click at [340, 494] on div "Dimensions Actual Expand" at bounding box center [804, 482] width 1466 height 23
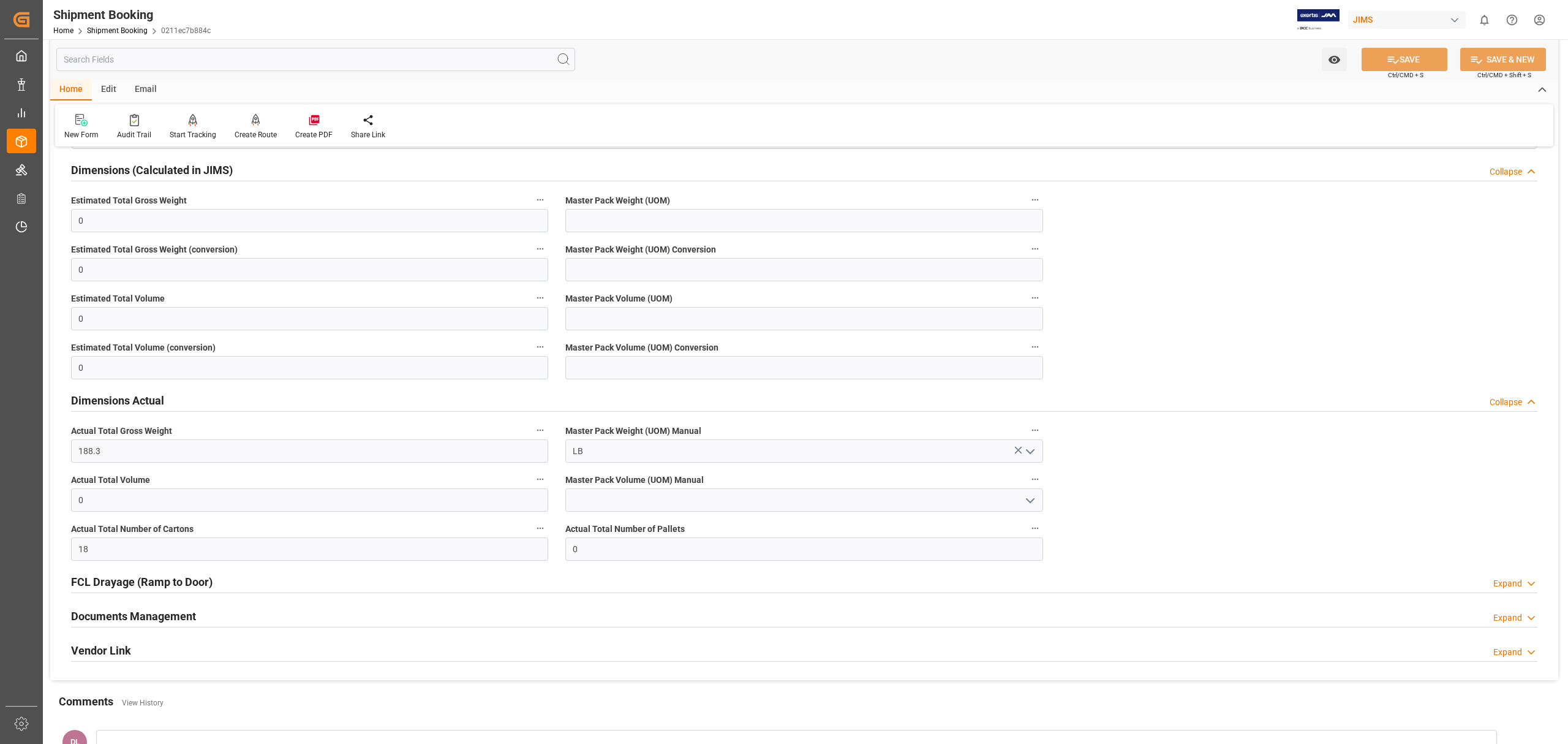
scroll to position [1552, 0]
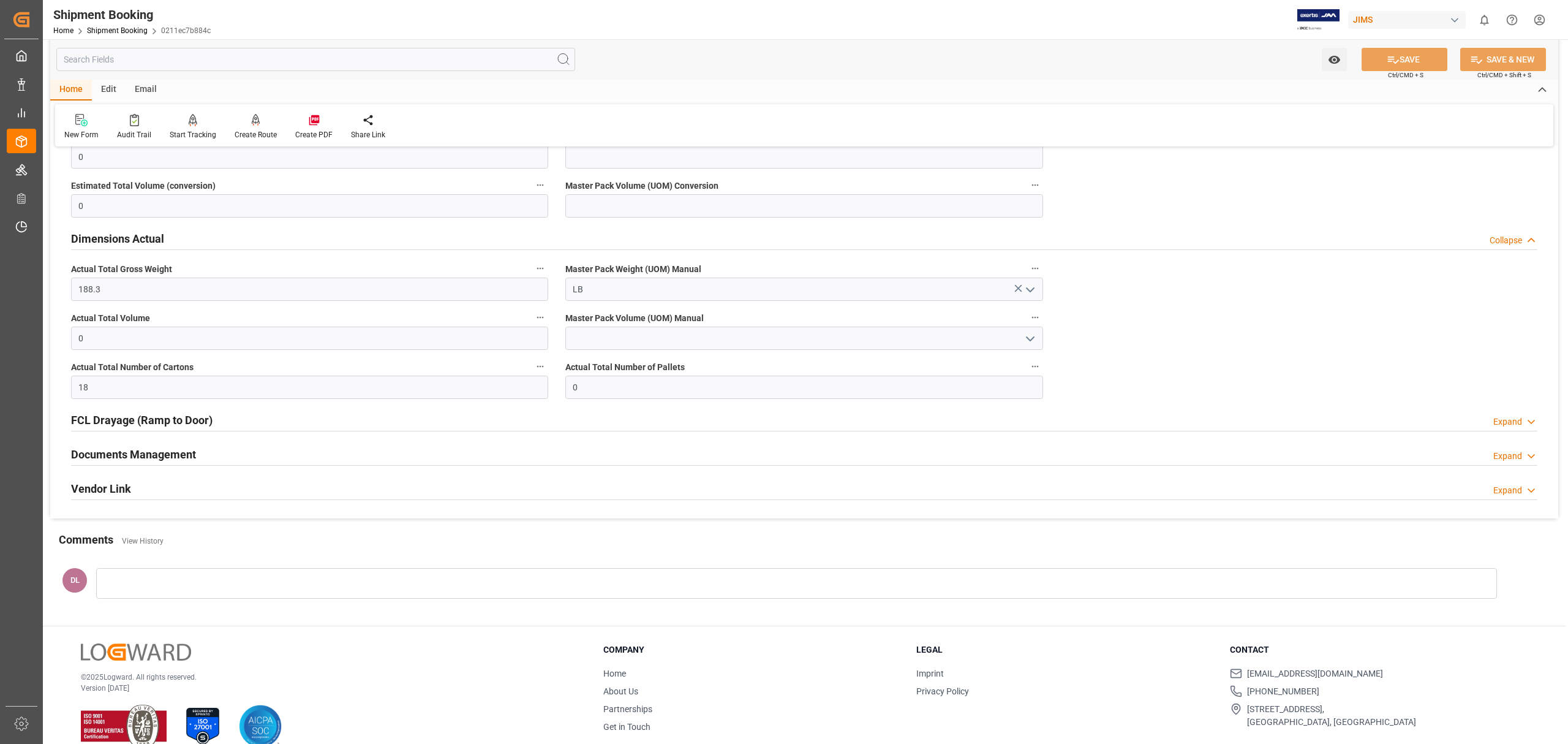
click at [337, 419] on div "FCL Drayage (Ramp to Door) Expand" at bounding box center [804, 419] width 1466 height 23
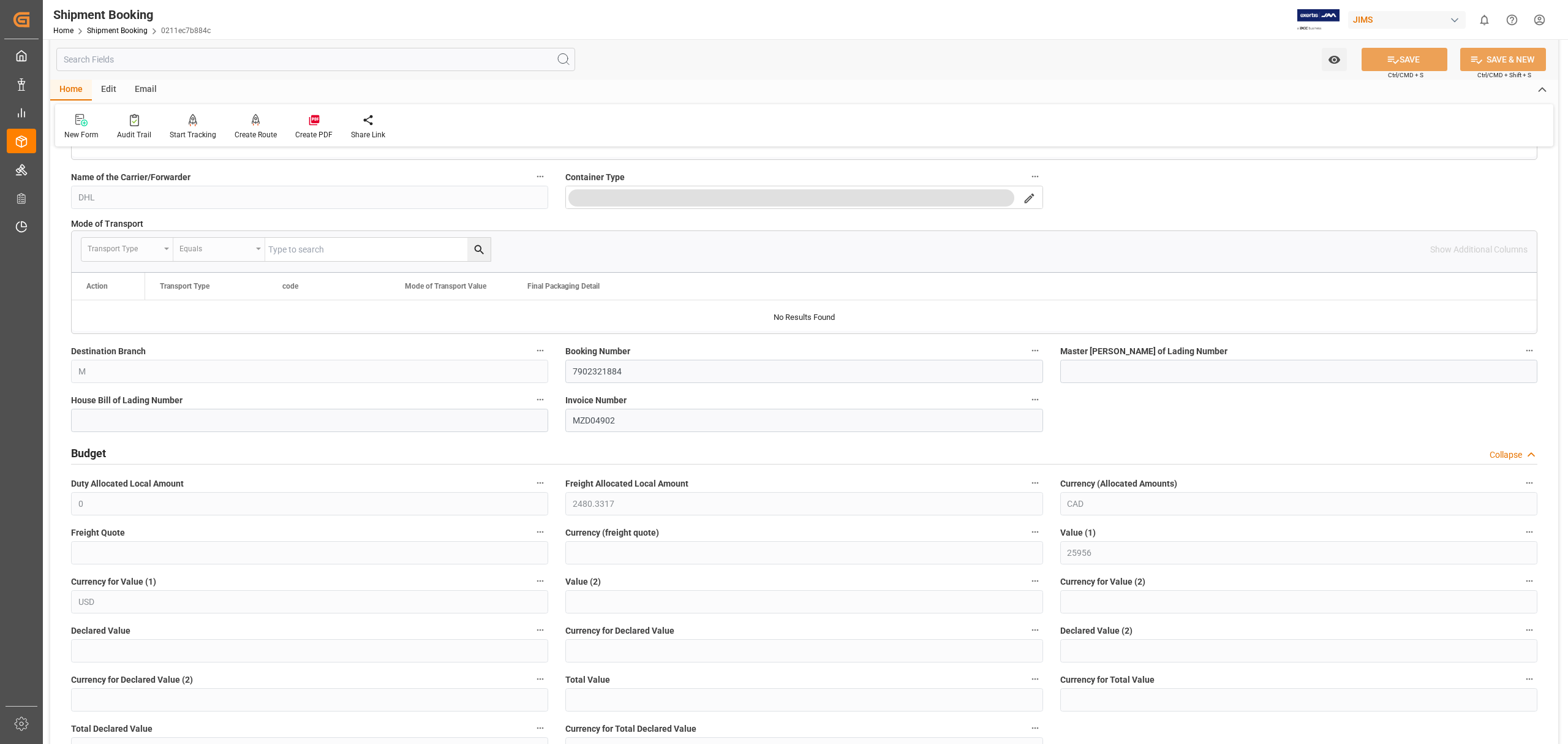
scroll to position [0, 0]
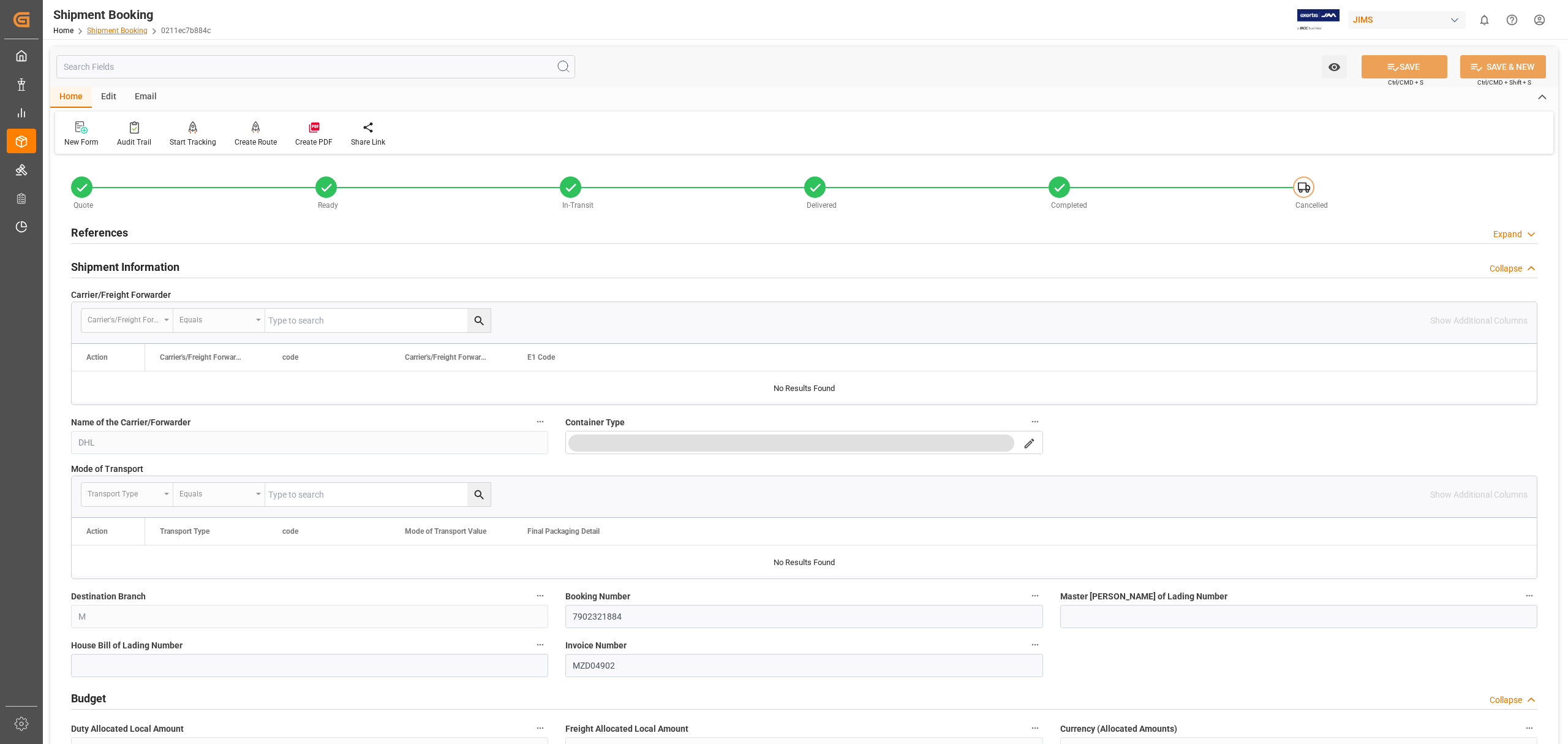
click at [117, 33] on link "Shipment Booking" at bounding box center [117, 30] width 61 height 9
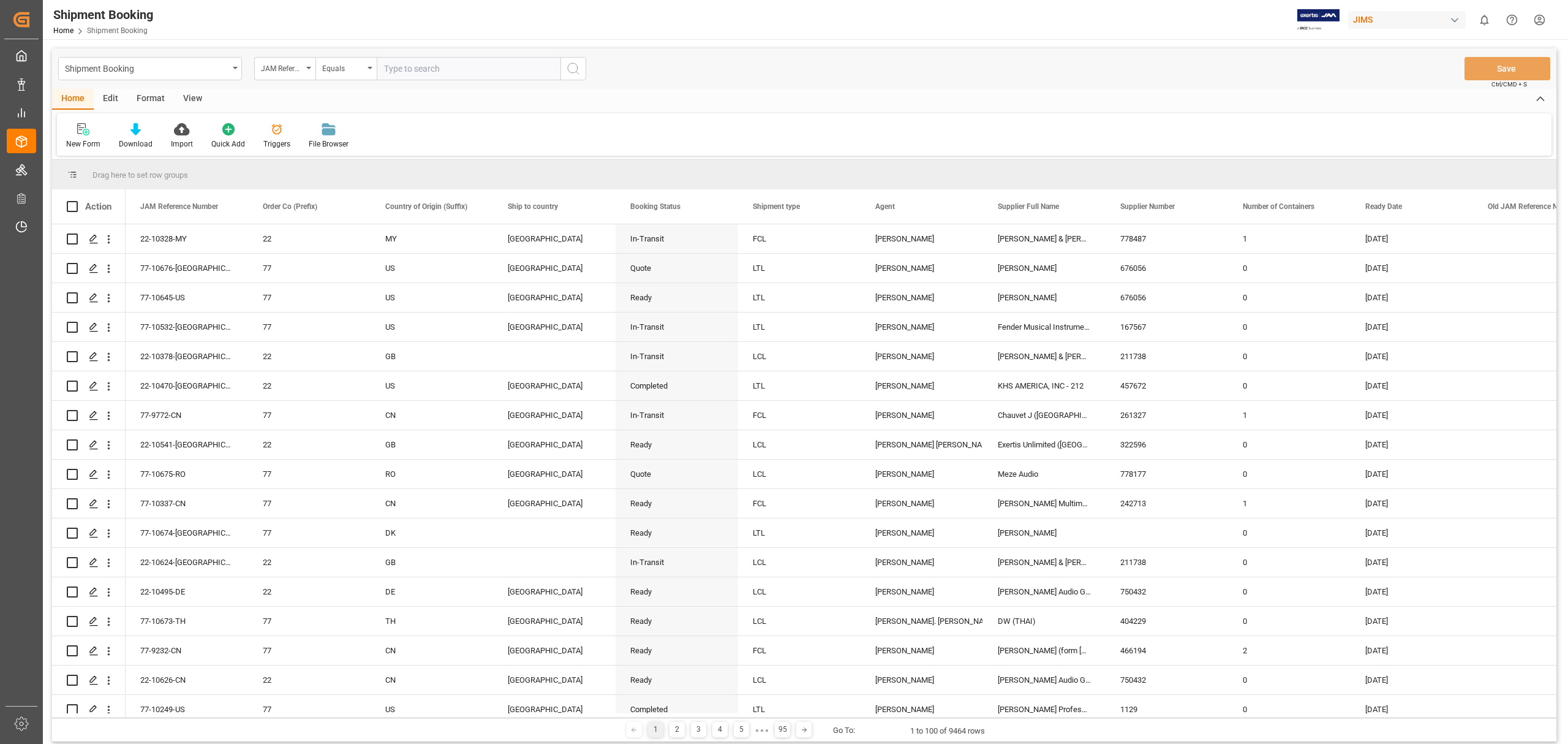
click at [406, 69] on input "text" at bounding box center [468, 68] width 184 height 23
paste input "77-9630-RO"
type input "77-9630-RO"
click at [577, 64] on circle "search button" at bounding box center [573, 68] width 10 height 10
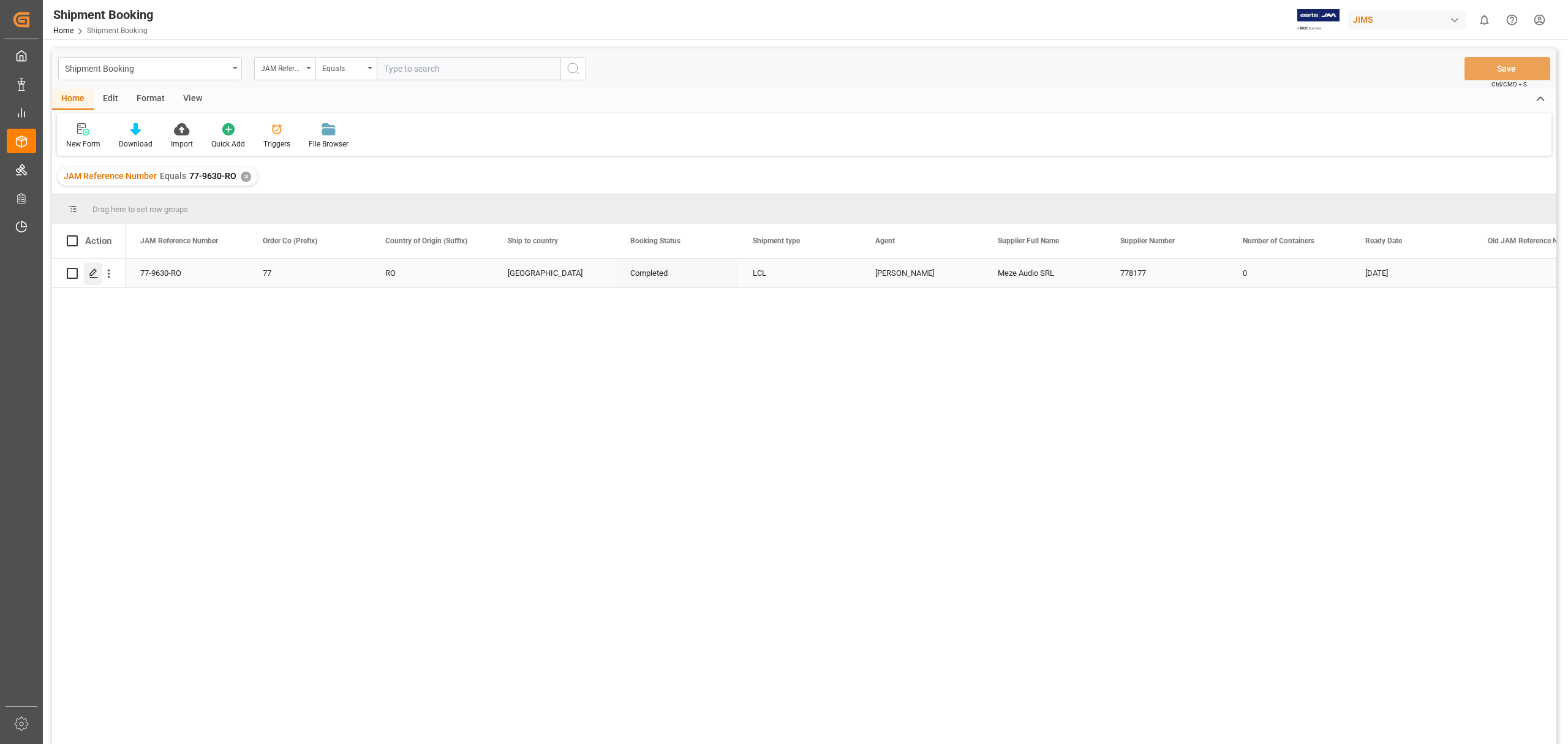
click at [91, 272] on polygon "Press SPACE to select this row." at bounding box center [92, 272] width 6 height 6
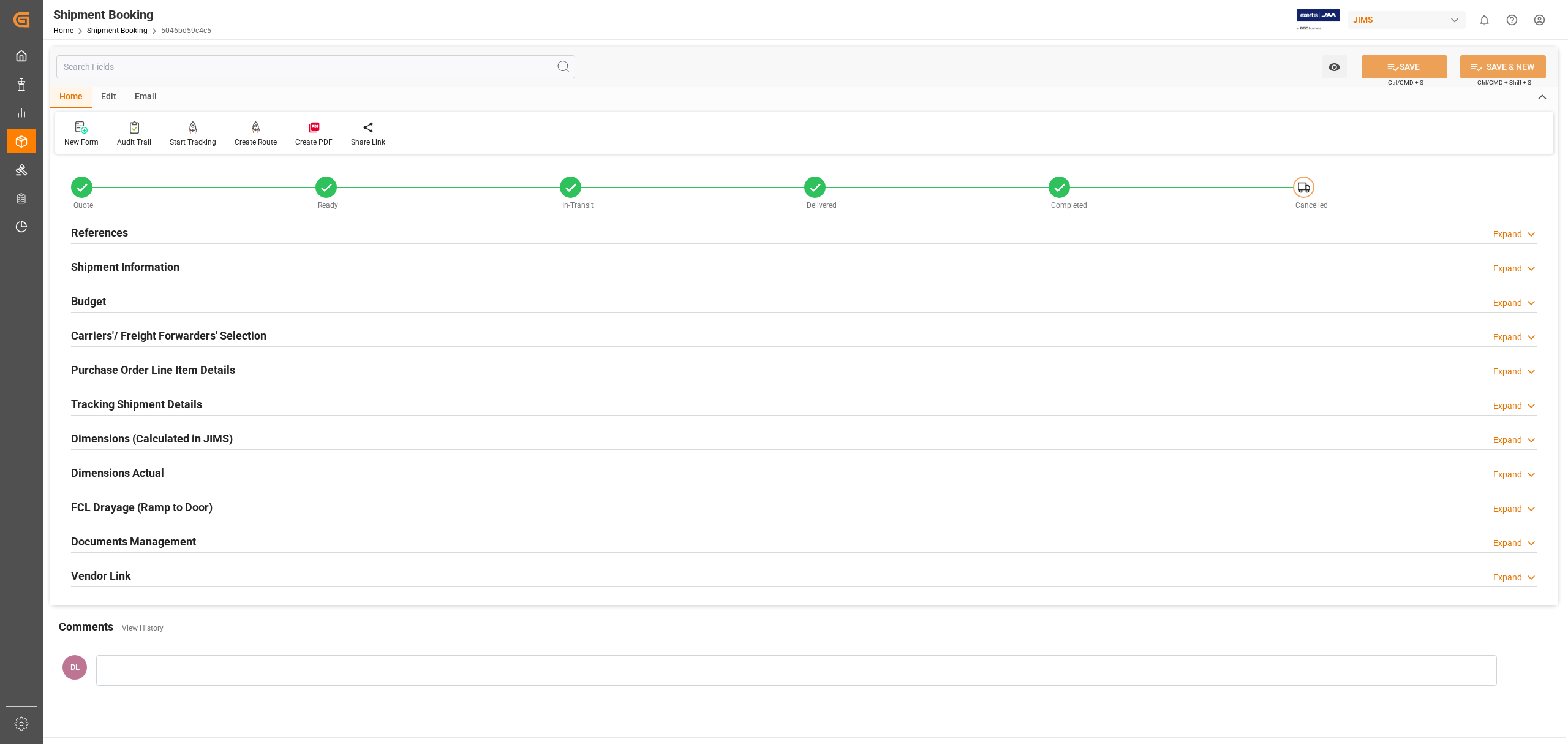
click at [210, 533] on div "Documents Management Expand" at bounding box center [804, 540] width 1466 height 23
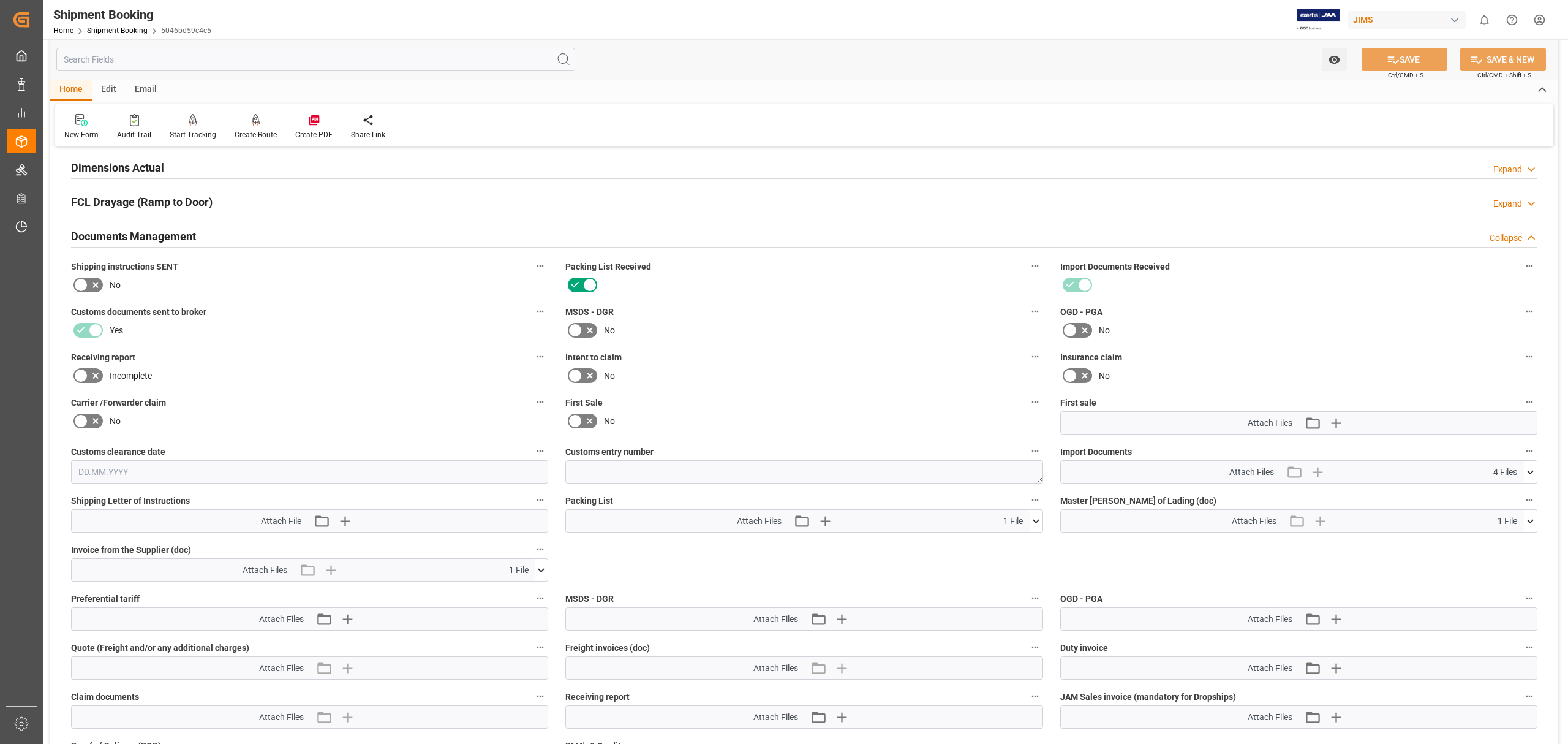
scroll to position [408, 0]
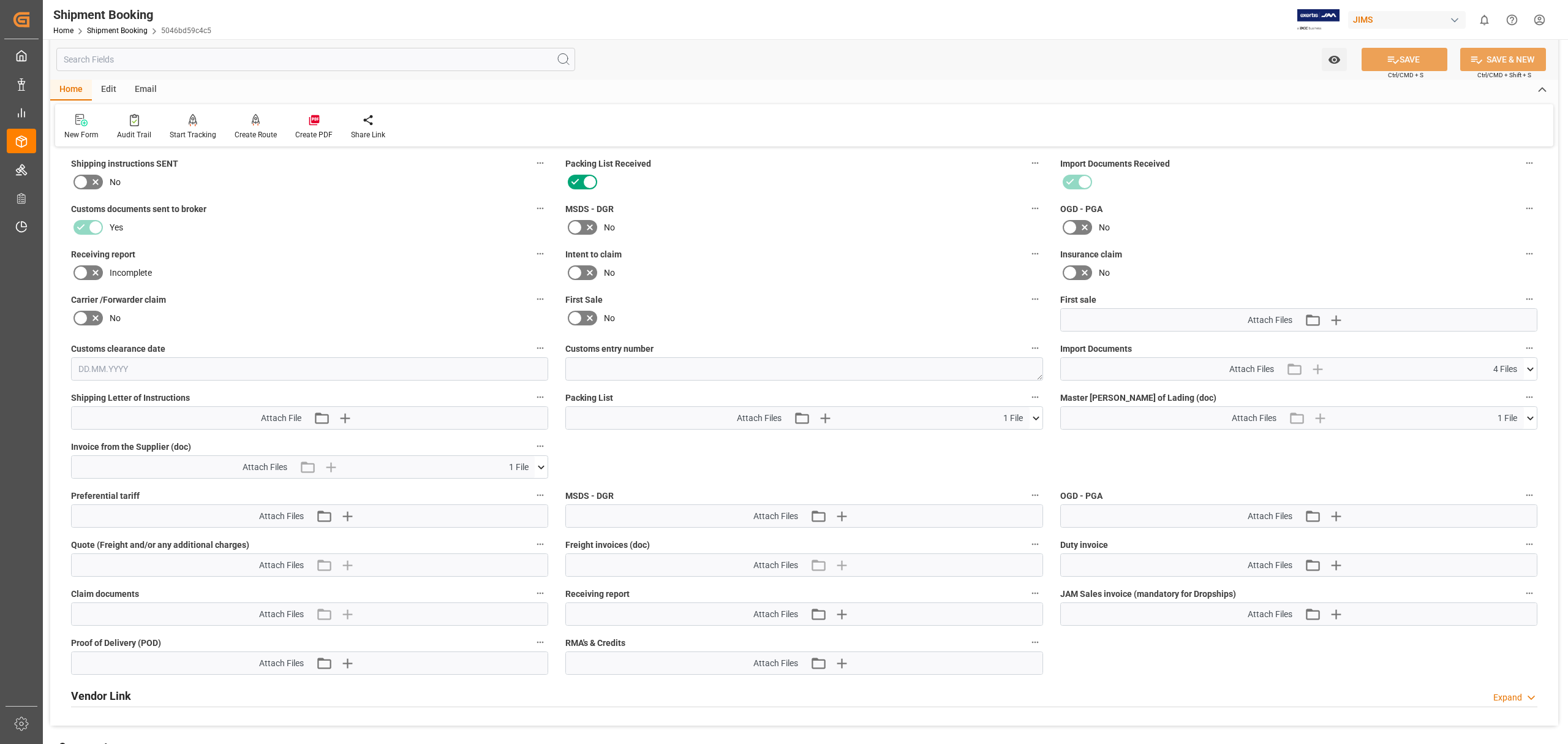
click at [1534, 373] on icon at bounding box center [1531, 369] width 13 height 13
click at [1510, 459] on div "Quote Ready In-Transit Delivered Completed Cancelled References Expand JAM Refe…" at bounding box center [804, 238] width 1508 height 976
click at [1049, 496] on div "MSDS - DGR Attach Files Attach existing file Upload new file" at bounding box center [804, 507] width 494 height 49
click at [1532, 366] on icon at bounding box center [1531, 369] width 13 height 13
click at [1526, 417] on icon at bounding box center [1531, 418] width 13 height 13
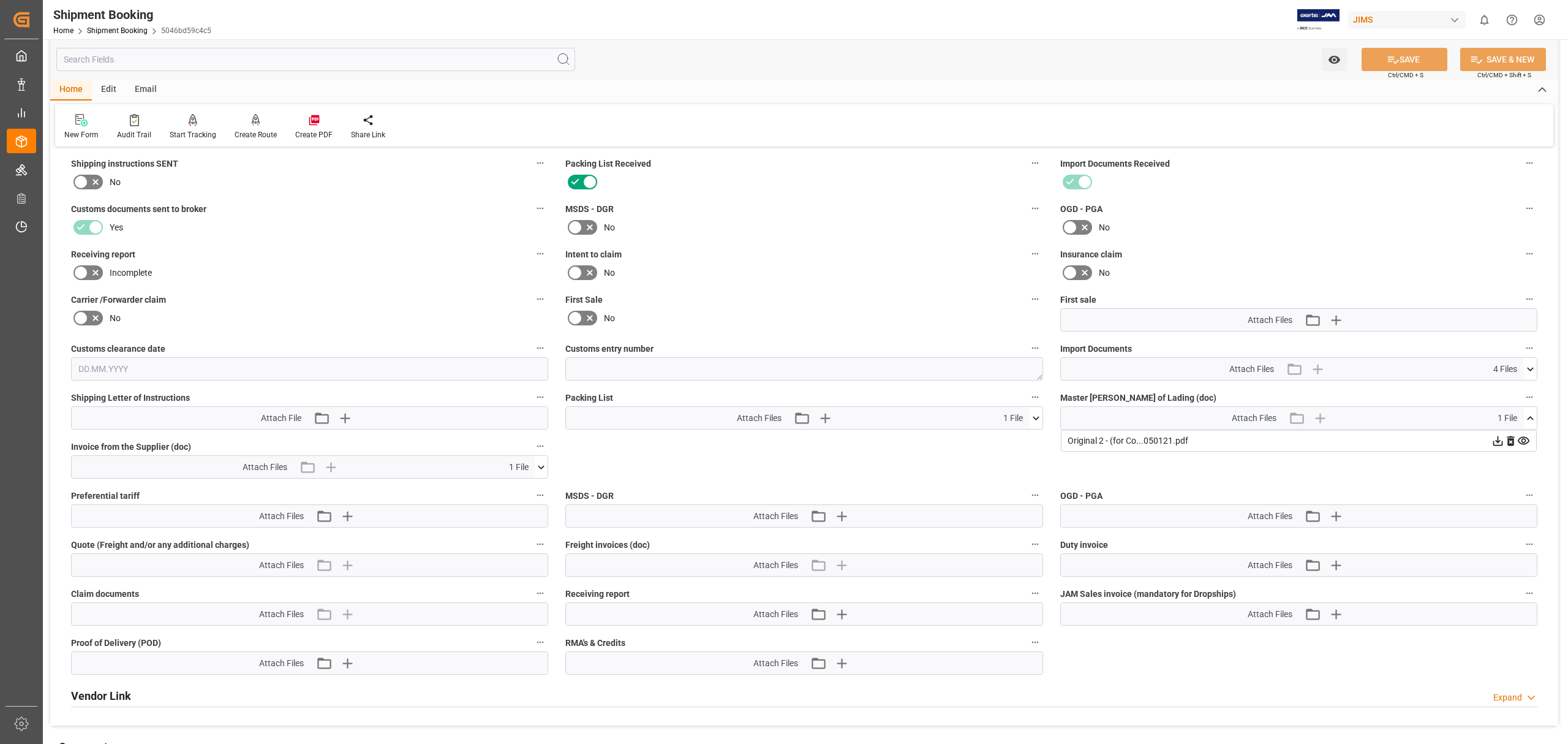
click at [1529, 417] on icon at bounding box center [1531, 418] width 7 height 3
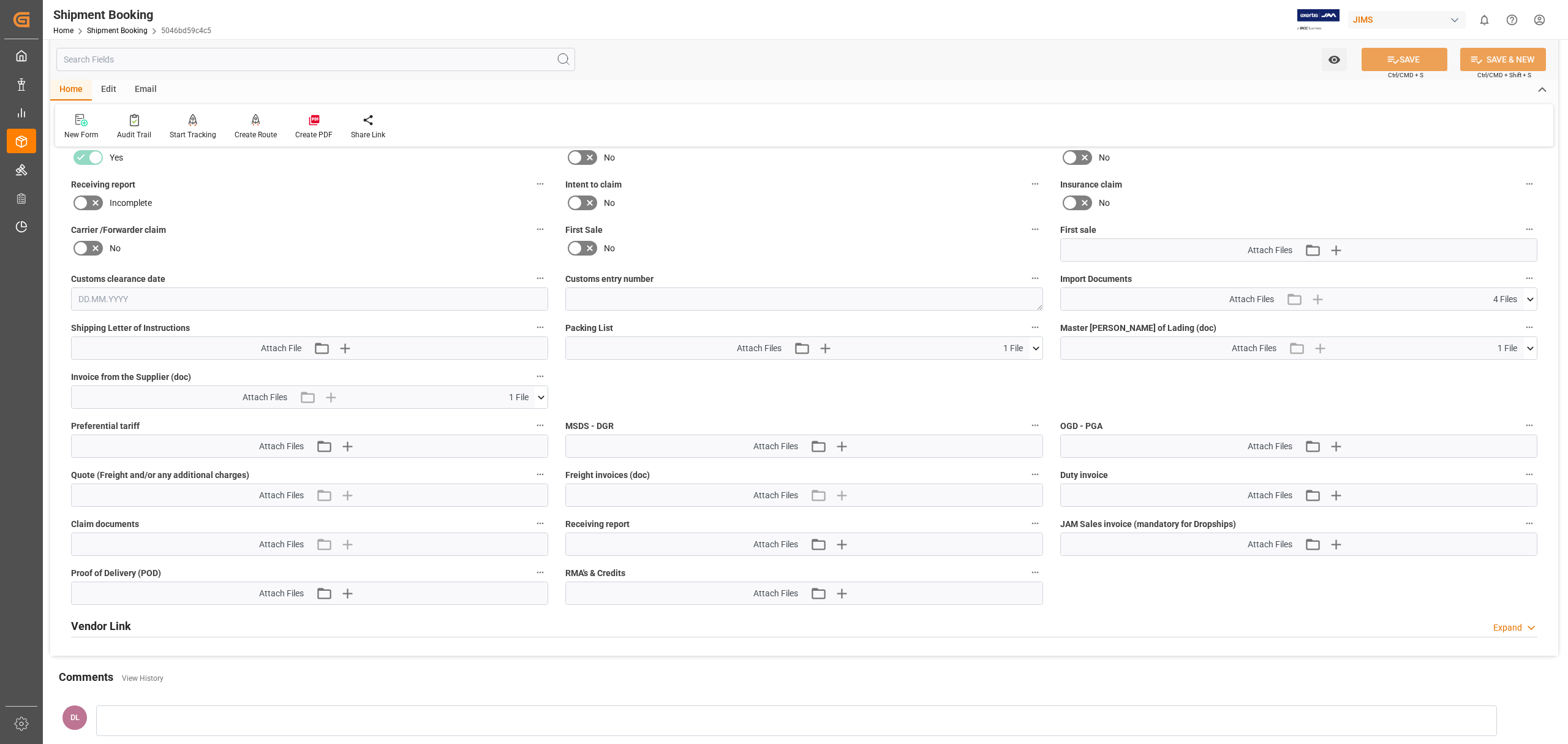
scroll to position [392, 0]
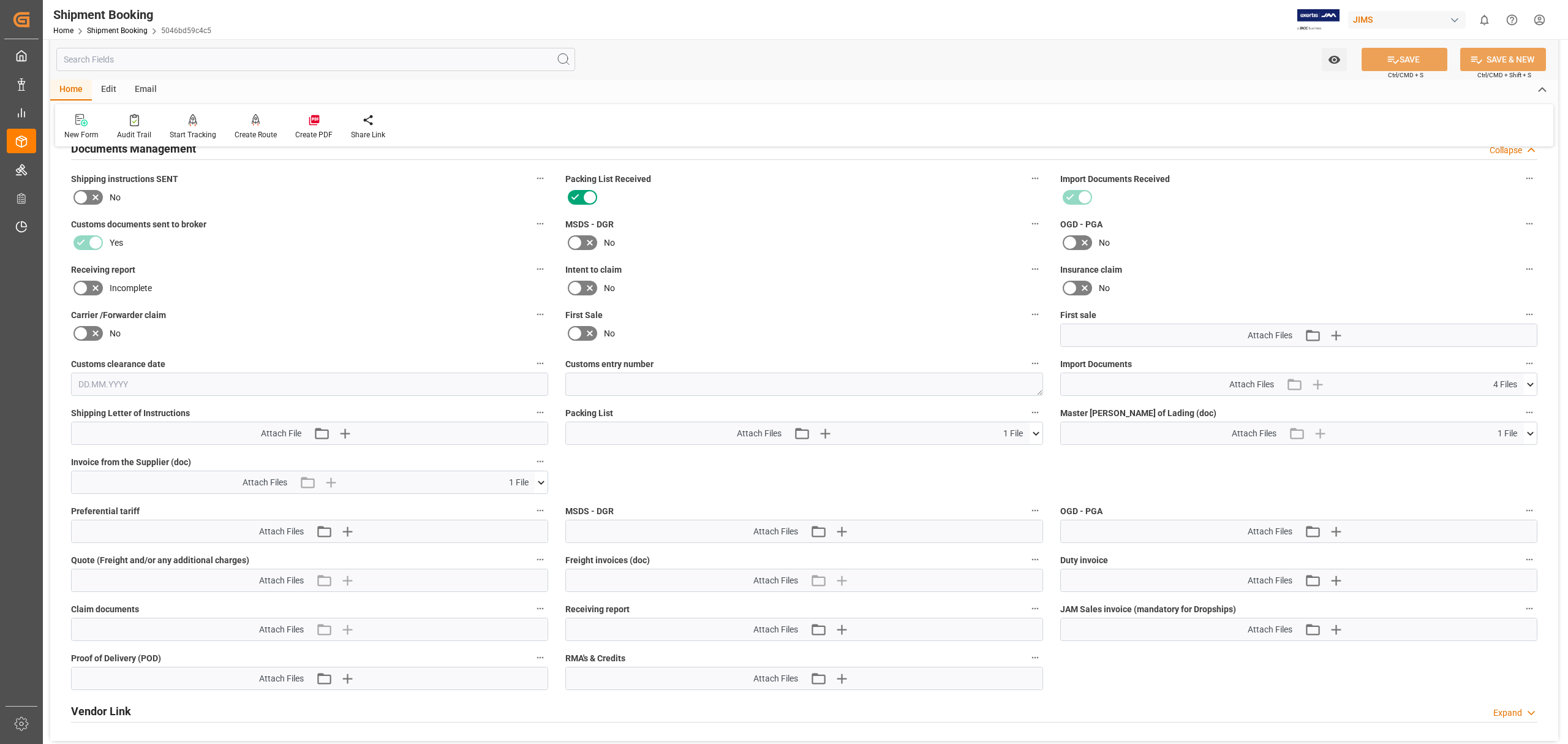
click at [550, 487] on div "Invoice from the Supplier (doc) Attach Files 1 File Invoice MZD04719.pdf" at bounding box center [310, 473] width 494 height 49
click at [545, 486] on icon at bounding box center [541, 482] width 13 height 13
click at [544, 486] on icon at bounding box center [541, 482] width 13 height 13
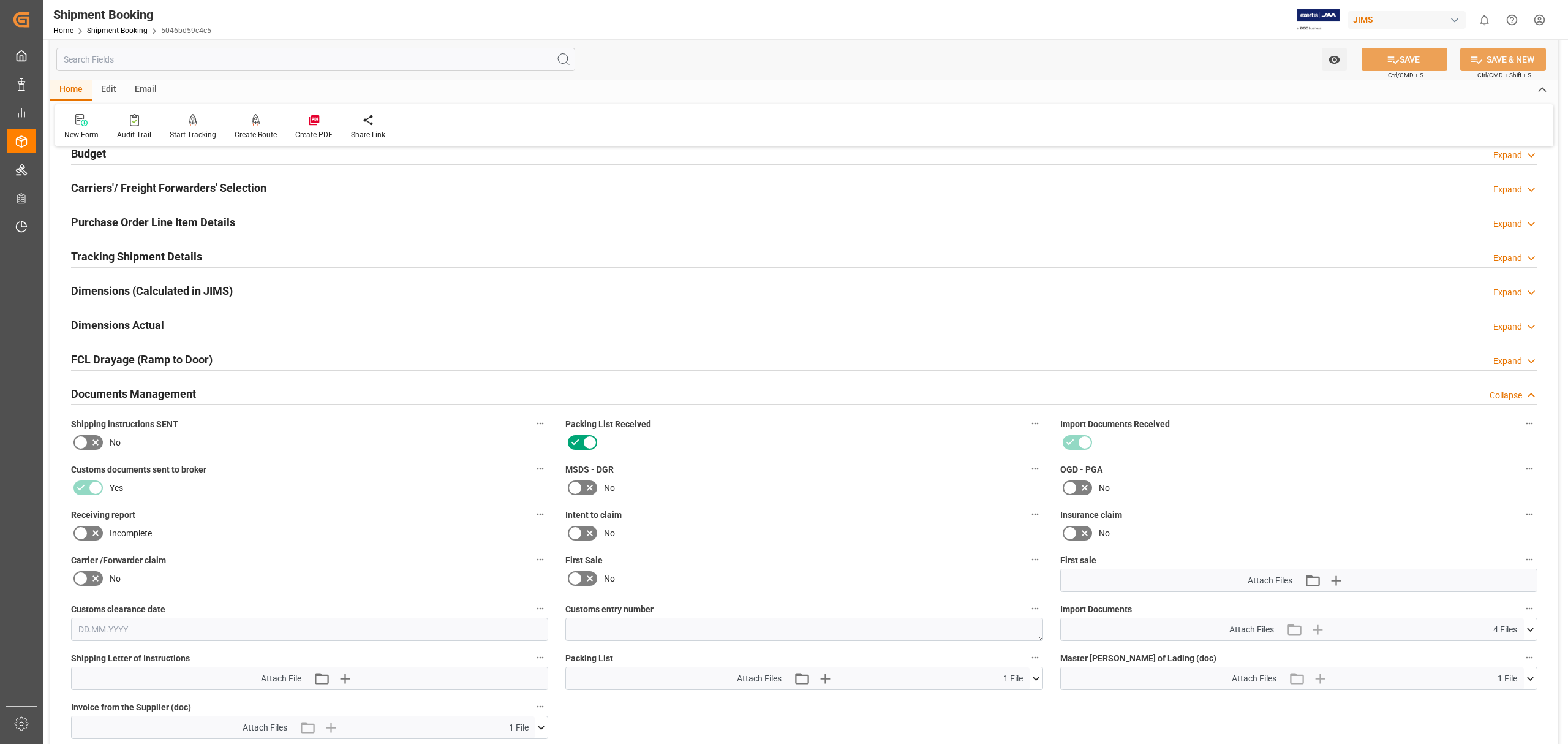
scroll to position [0, 0]
